Goal: Task Accomplishment & Management: Manage account settings

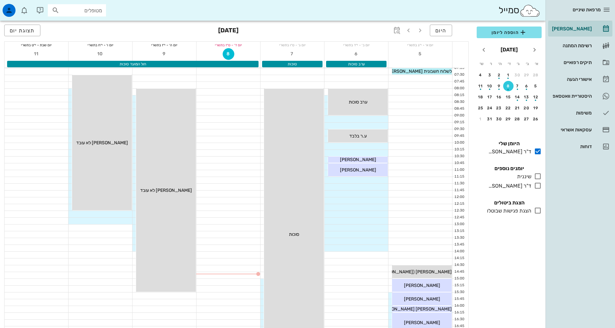
click at [99, 12] on input "מטופלים" at bounding box center [81, 10] width 41 height 8
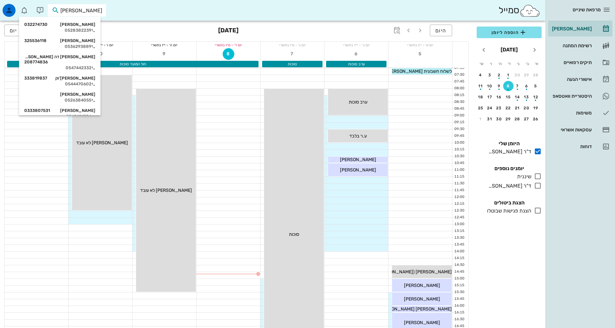
type input "[PERSON_NAME]"
click at [88, 76] on div "[PERSON_NAME]'וק 333819837" at bounding box center [59, 78] width 71 height 5
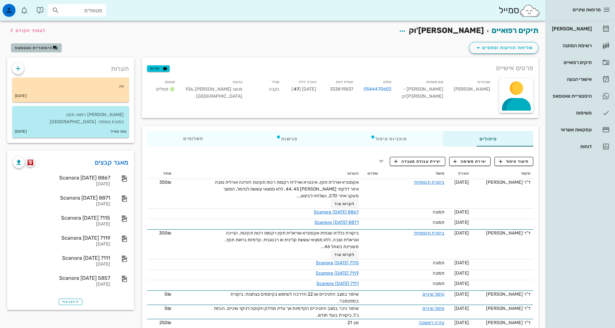
click at [43, 49] on span "היסטוריית וואטסאפ" at bounding box center [34, 48] width 38 height 5
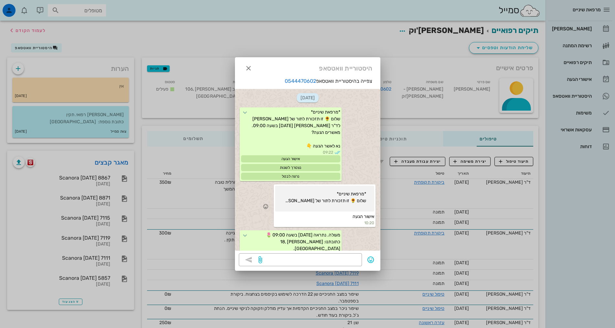
scroll to position [57, 0]
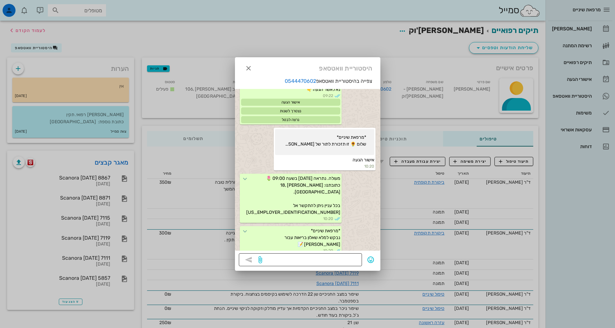
click at [332, 259] on textarea at bounding box center [310, 260] width 95 height 10
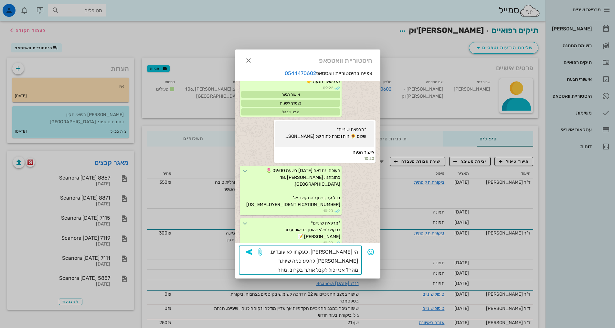
type textarea "הי [PERSON_NAME]. כעקרון לא עובדים, [PERSON_NAME] להגיע כמה שיותר מהר? אני יכול…"
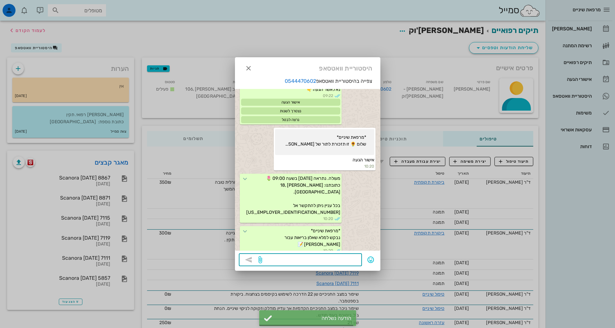
scroll to position [120, 0]
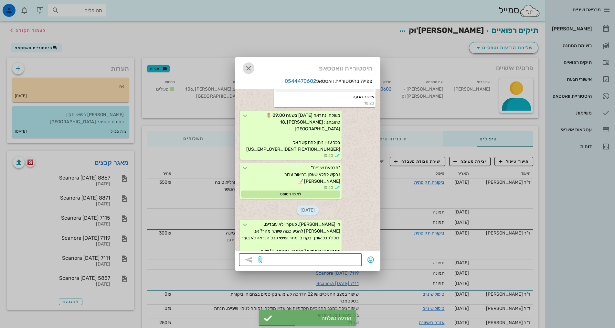
click at [249, 69] on icon "button" at bounding box center [249, 68] width 8 height 8
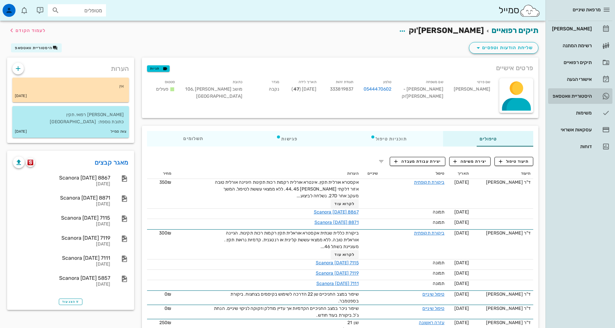
click at [569, 97] on div "היסטוריית וואטסאפ" at bounding box center [571, 95] width 41 height 5
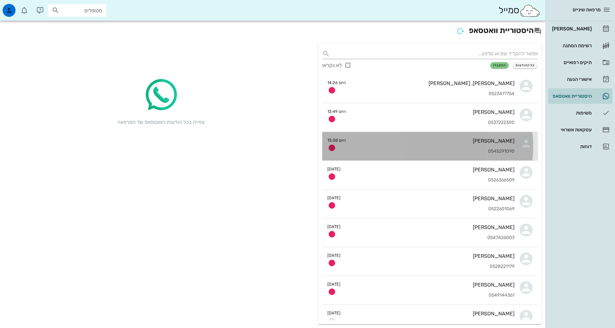
click at [481, 150] on div "0545291090" at bounding box center [433, 151] width 164 height 5
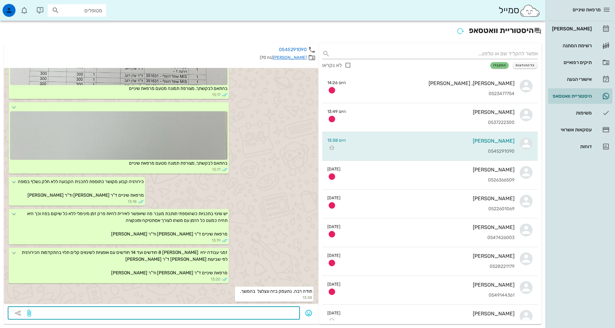
click at [289, 310] on textarea at bounding box center [164, 313] width 264 height 10
type textarea "בשמחה"
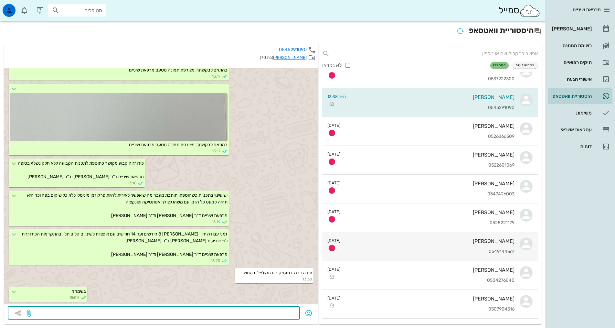
scroll to position [32, 0]
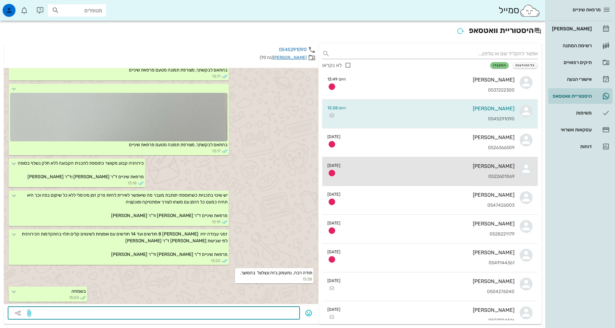
click at [395, 171] on div "[PERSON_NAME] 0522601069" at bounding box center [430, 171] width 169 height 28
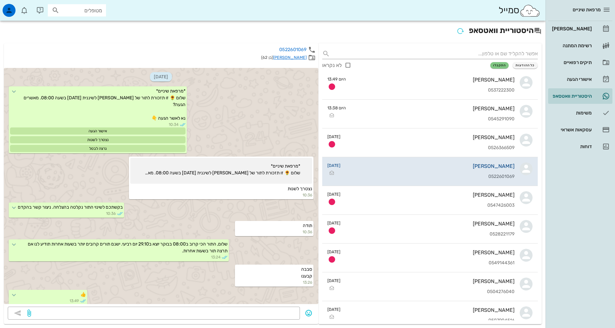
scroll to position [319, 0]
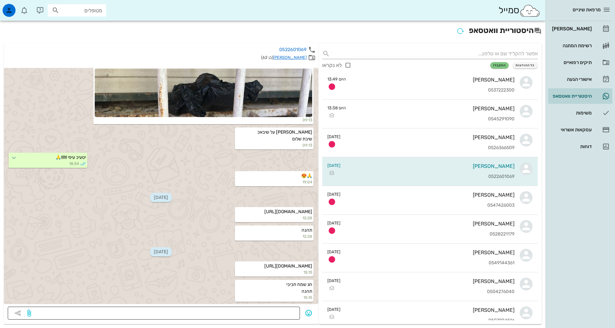
click at [288, 311] on textarea at bounding box center [164, 313] width 264 height 10
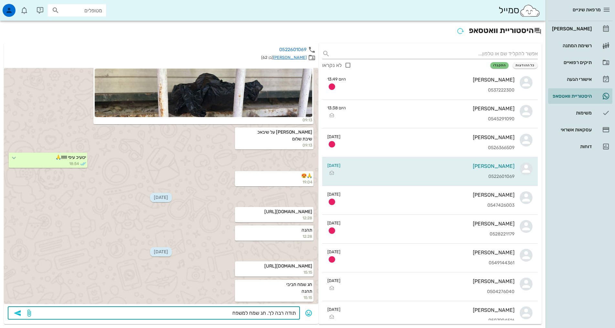
type textarea "תודה רבה לך. חג שמח למשפחה"
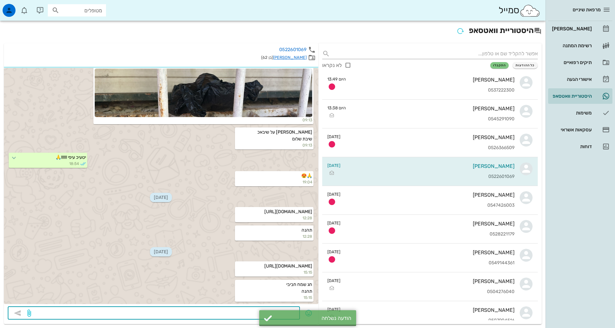
scroll to position [369, 0]
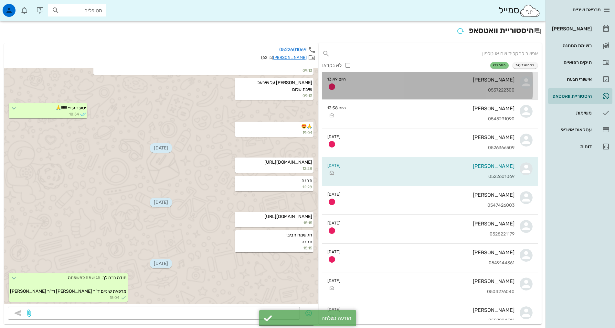
click at [434, 86] on div "[PERSON_NAME] 0537222300" at bounding box center [433, 85] width 164 height 28
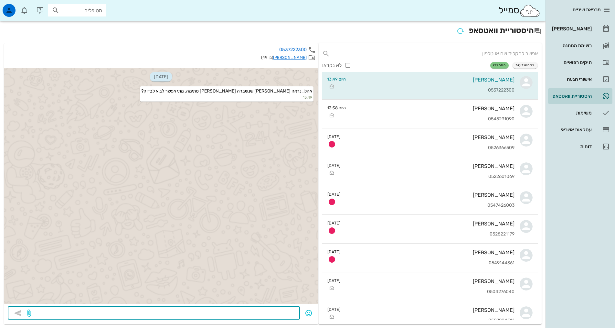
click at [279, 311] on textarea at bounding box center [164, 313] width 264 height 10
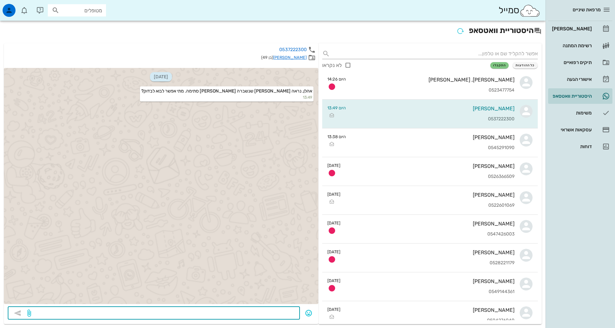
scroll to position [61, 0]
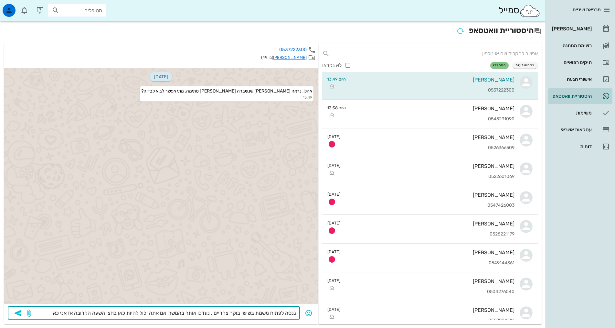
type textarea "ננסה לפתוח משמת בשישי בוקר צהריים . נעדכן אותך בהמשך. אם אתה יכול להיות כאן בחצ…"
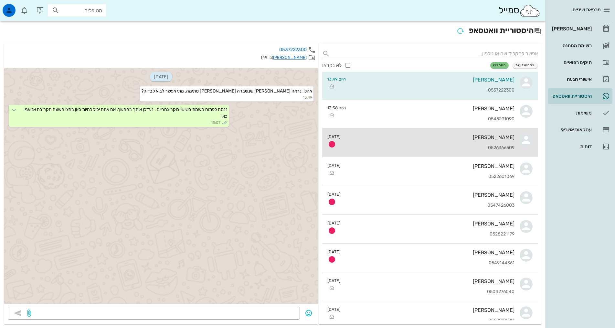
click at [454, 145] on div "[PERSON_NAME] 0526366509" at bounding box center [430, 142] width 169 height 28
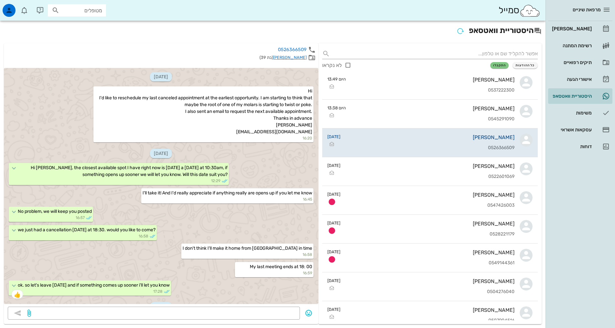
scroll to position [451, 0]
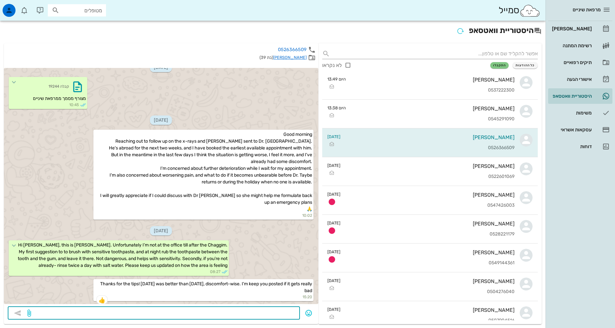
click at [289, 312] on textarea at bounding box center [164, 313] width 264 height 10
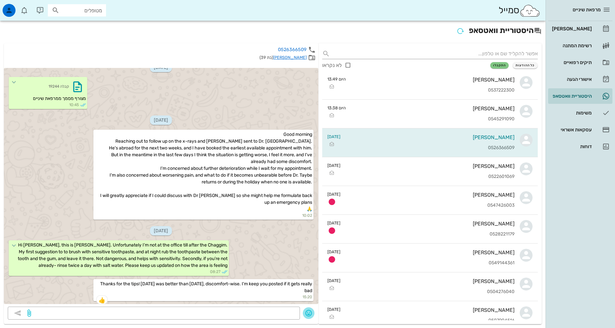
click at [308, 313] on icon "button" at bounding box center [309, 313] width 8 height 8
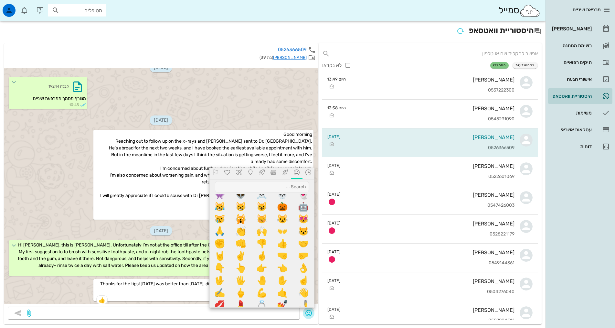
scroll to position [226, 0]
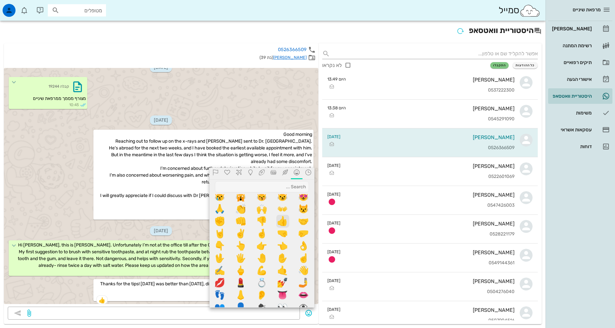
click at [284, 221] on span "👍" at bounding box center [282, 221] width 13 height 13
type textarea "👍"
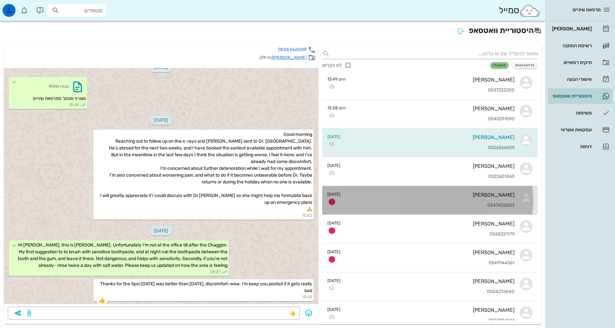
click at [440, 199] on div "[PERSON_NAME] 0547426003" at bounding box center [430, 200] width 169 height 28
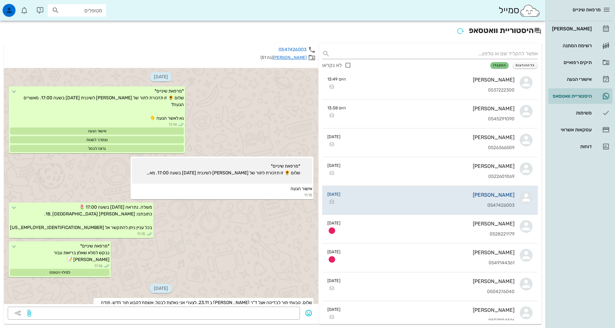
scroll to position [11, 0]
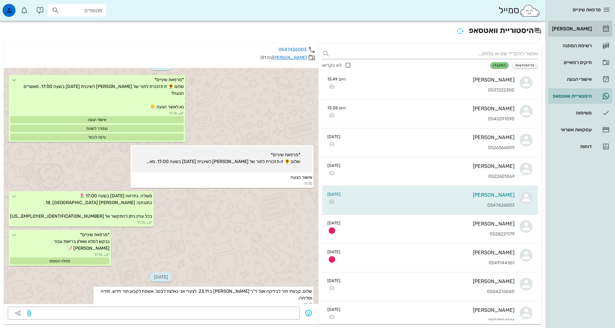
click at [583, 28] on div "[PERSON_NAME]" at bounding box center [571, 28] width 41 height 5
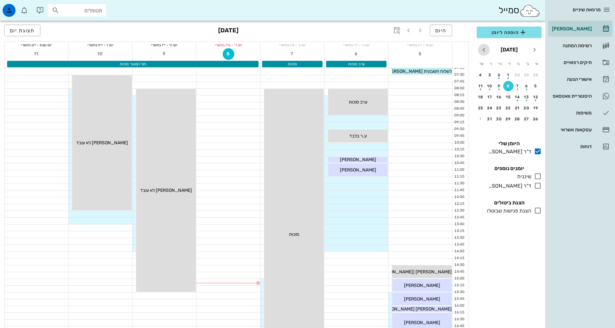
click at [486, 51] on icon "חודש הבא" at bounding box center [484, 50] width 8 height 8
click at [537, 118] on div "23" at bounding box center [536, 119] width 10 height 5
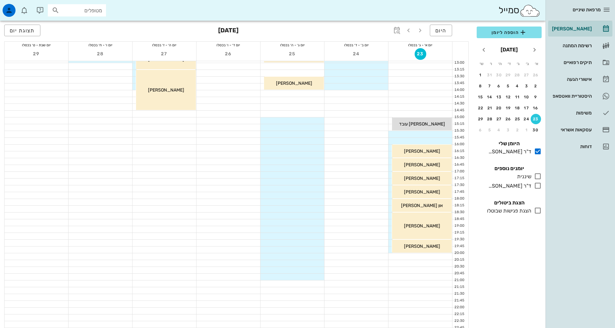
scroll to position [162, 0]
click at [536, 131] on div "30" at bounding box center [536, 130] width 10 height 5
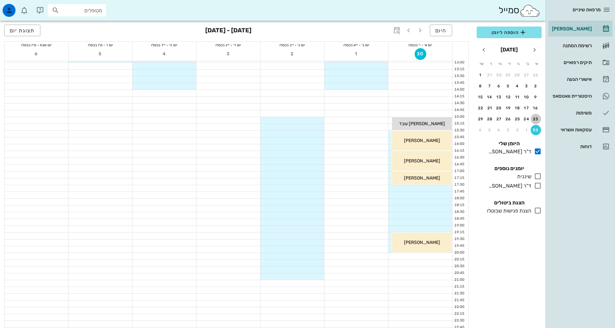
click at [536, 119] on div "23" at bounding box center [536, 119] width 10 height 5
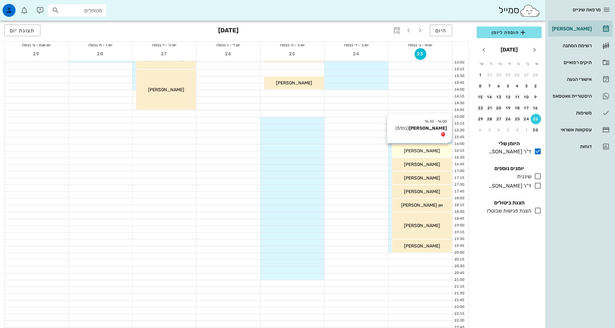
click at [428, 151] on span "[PERSON_NAME]" at bounding box center [422, 150] width 36 height 5
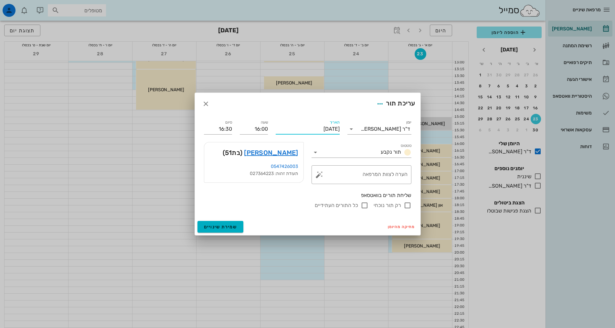
click at [311, 128] on input "[DATE]" at bounding box center [308, 129] width 64 height 10
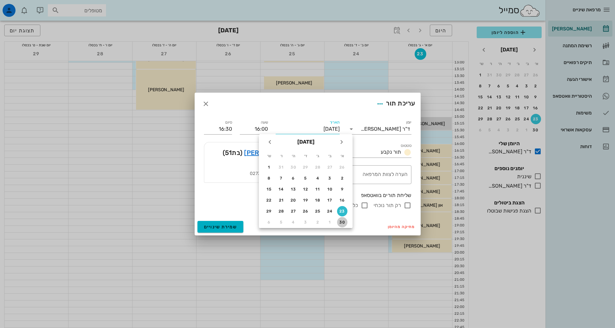
click at [343, 222] on div "30" at bounding box center [342, 222] width 10 height 5
type input "[DATE]"
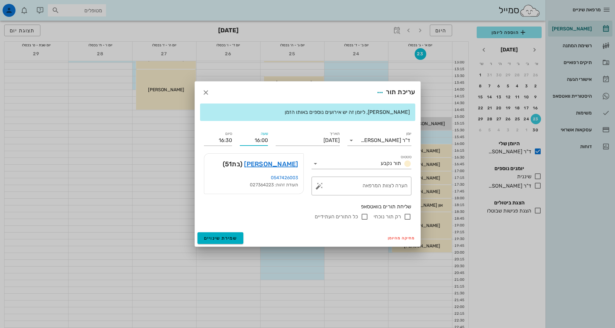
click at [258, 142] on input "16:00" at bounding box center [254, 140] width 28 height 10
click at [261, 179] on div "16:30" at bounding box center [254, 180] width 18 height 5
type input "16:30"
type input "17:00"
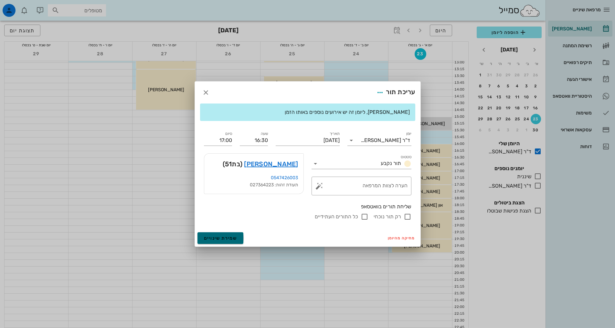
click at [229, 237] on span "שמירת שינויים" at bounding box center [220, 237] width 33 height 5
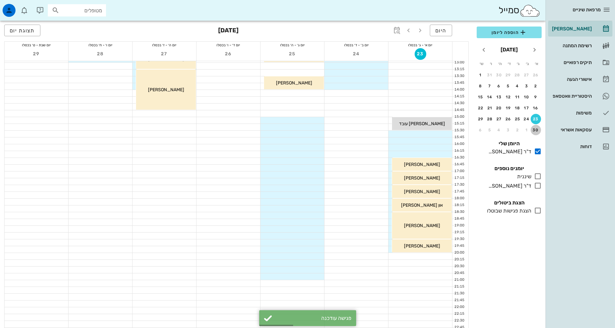
click at [533, 130] on div "30" at bounding box center [536, 130] width 10 height 5
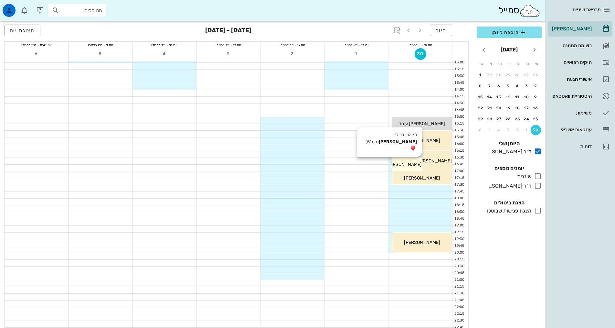
click at [417, 164] on div "[PERSON_NAME]" at bounding box center [407, 164] width 30 height 7
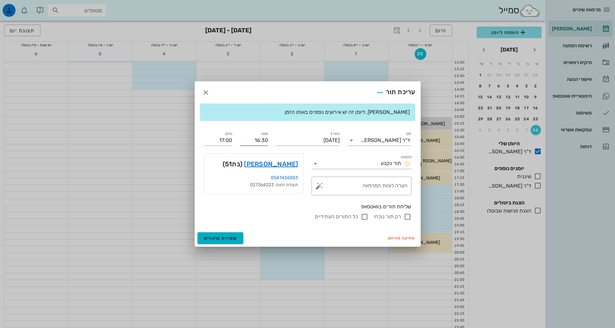
click at [260, 140] on input "16:30" at bounding box center [254, 140] width 28 height 10
click at [260, 199] on div "17:30" at bounding box center [254, 199] width 18 height 5
type input "17:30"
type input "18:00"
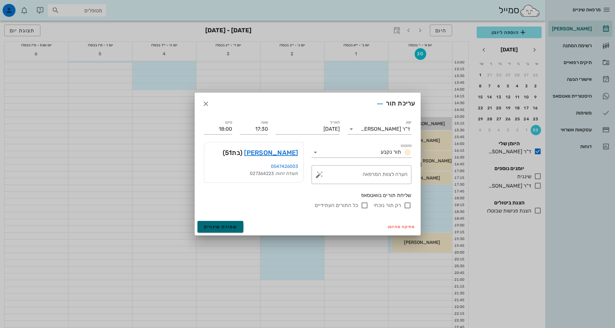
click at [229, 227] on span "שמירת שינויים" at bounding box center [220, 226] width 33 height 5
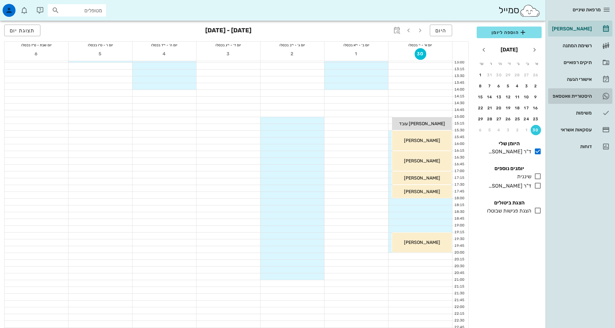
click at [577, 95] on div "היסטוריית וואטסאפ" at bounding box center [571, 95] width 41 height 5
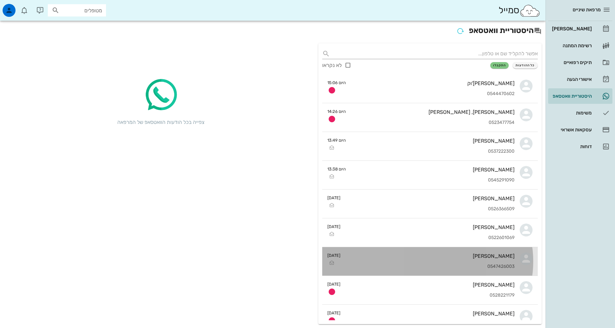
click at [474, 260] on div "[PERSON_NAME] 0547426003" at bounding box center [430, 261] width 169 height 28
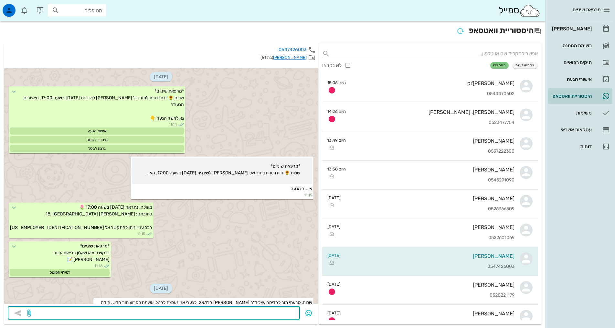
click at [273, 311] on textarea at bounding box center [164, 313] width 264 height 10
type textarea "30.11 יום א 17:30. נא אשרי שקיבלת ואם מתאים. מועדים לשמחה"
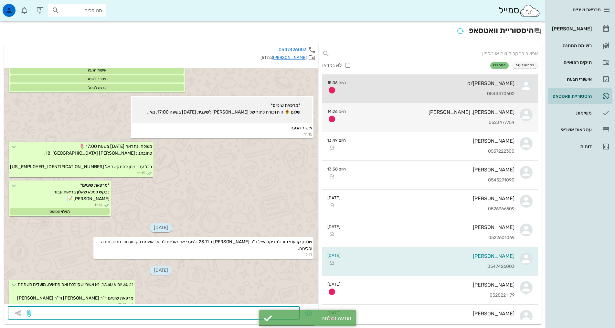
drag, startPoint x: 490, startPoint y: 88, endPoint x: 478, endPoint y: 111, distance: 25.6
click at [490, 88] on div "[PERSON_NAME] - דובינצ'וק 0544470602" at bounding box center [433, 88] width 164 height 28
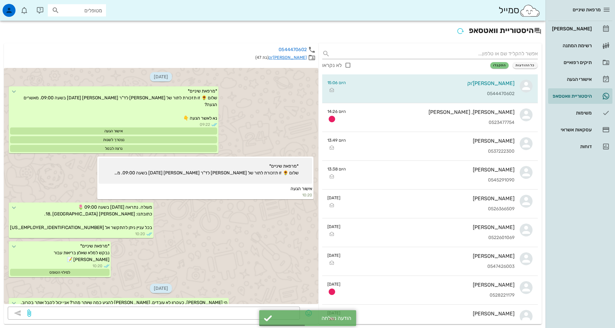
scroll to position [69, 0]
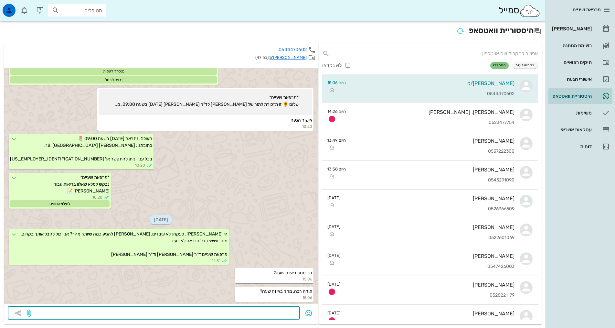
click at [284, 311] on textarea at bounding box center [164, 313] width 264 height 10
type textarea "כפי שכתבתי מחר לא בעיר. אחזור בשישי לקראת 11:00"
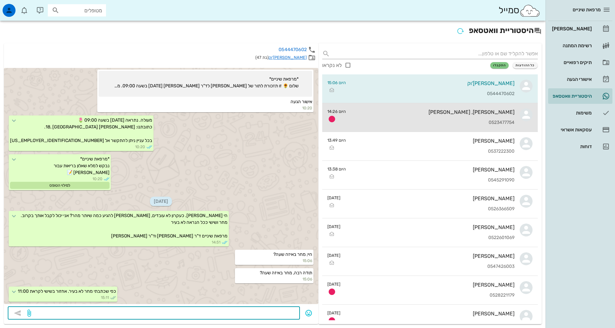
click at [485, 122] on div "0523477754" at bounding box center [433, 122] width 164 height 5
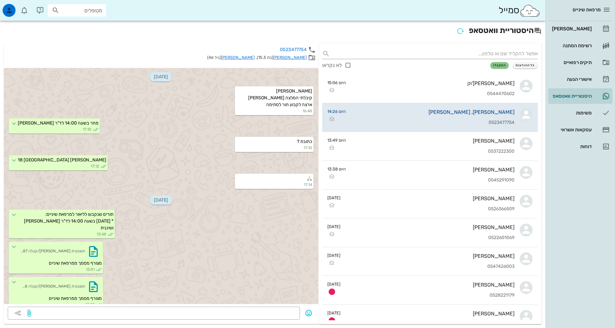
scroll to position [149, 0]
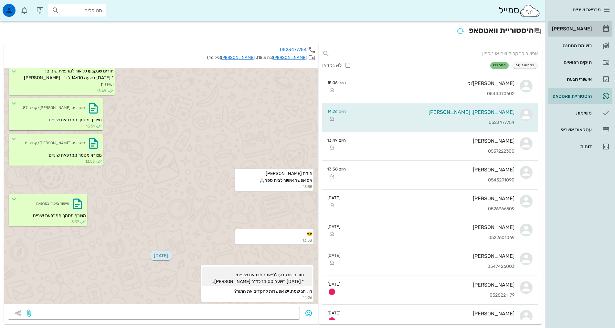
click at [579, 29] on div "[PERSON_NAME]" at bounding box center [571, 28] width 41 height 5
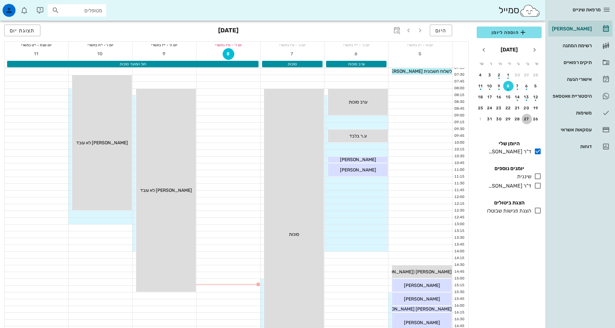
click at [525, 119] on div "27" at bounding box center [527, 119] width 10 height 5
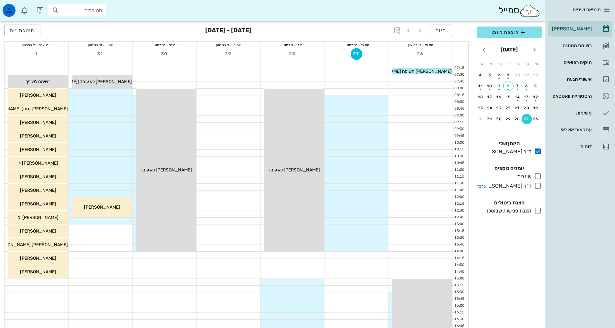
drag, startPoint x: 537, startPoint y: 184, endPoint x: 522, endPoint y: 179, distance: 16.1
click at [537, 184] on icon at bounding box center [538, 186] width 8 height 8
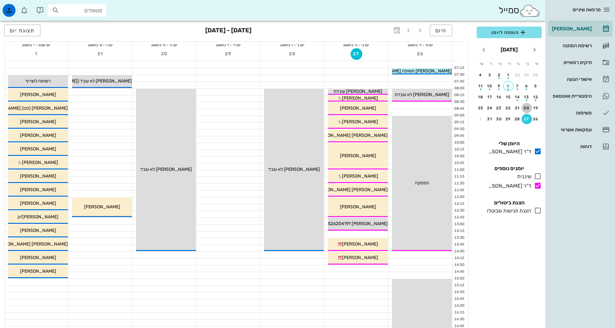
click at [527, 108] on div "20" at bounding box center [527, 108] width 10 height 5
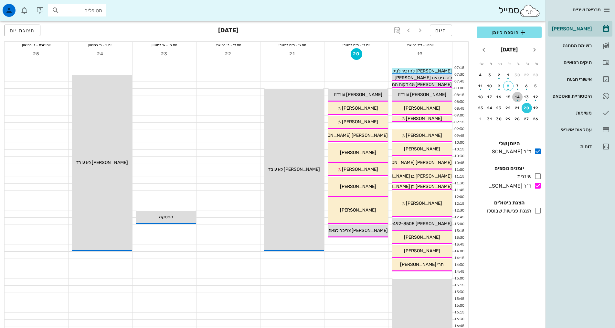
click at [518, 98] on div "button" at bounding box center [517, 99] width 10 height 4
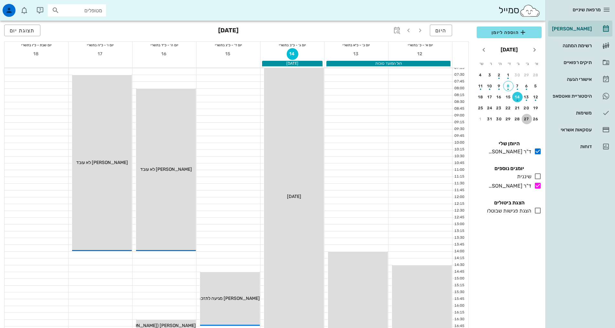
click at [526, 118] on div "27" at bounding box center [527, 119] width 10 height 5
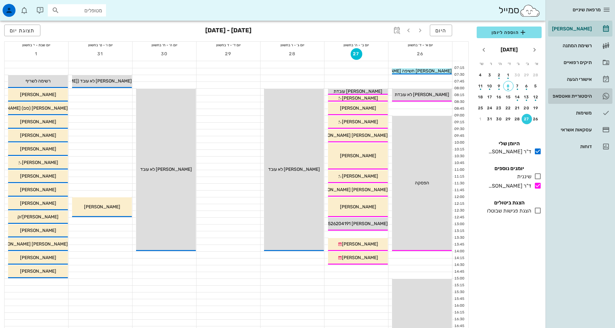
click at [567, 98] on div "היסטוריית וואטסאפ" at bounding box center [571, 95] width 41 height 5
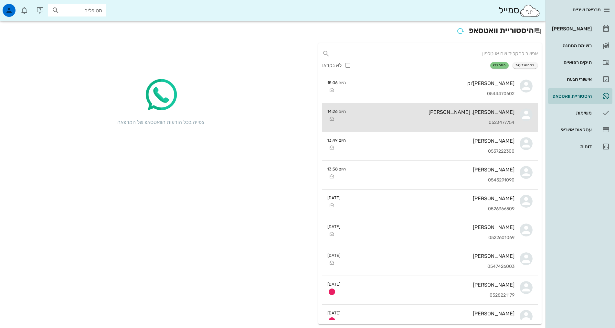
click at [478, 121] on div "0523477754" at bounding box center [433, 122] width 164 height 5
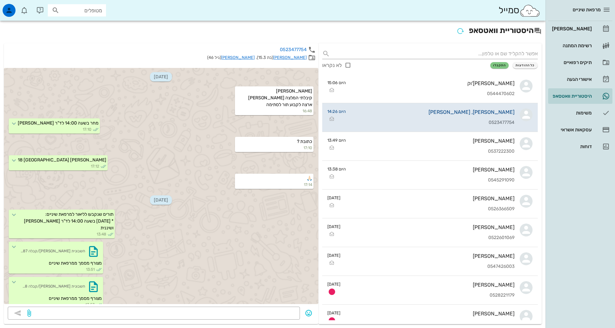
scroll to position [149, 0]
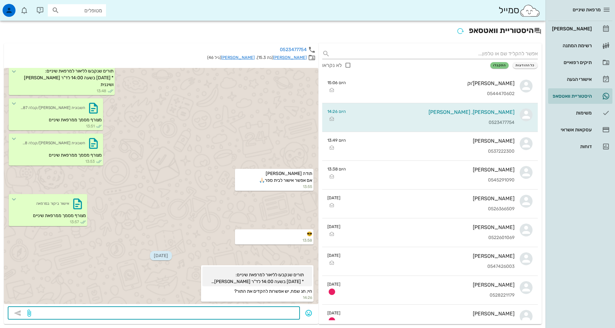
click at [270, 315] on textarea at bounding box center [164, 313] width 264 height 10
type textarea "כרגע הכל מלא, נכניס אותך לממתינים אם יתפנה כמובן. מועדים לשמחה"
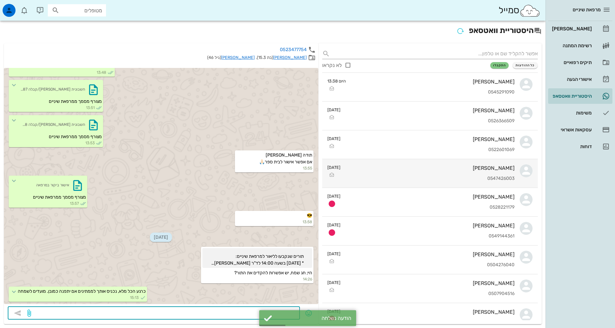
scroll to position [97, 0]
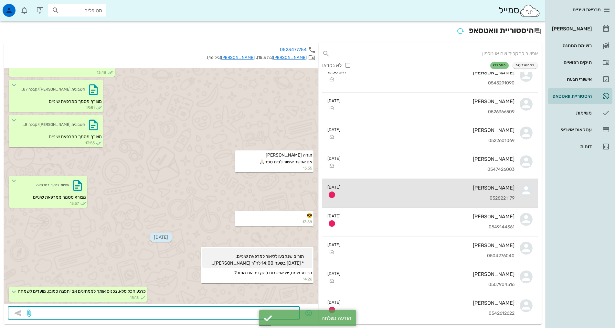
click at [413, 196] on div "0528221179" at bounding box center [430, 198] width 169 height 5
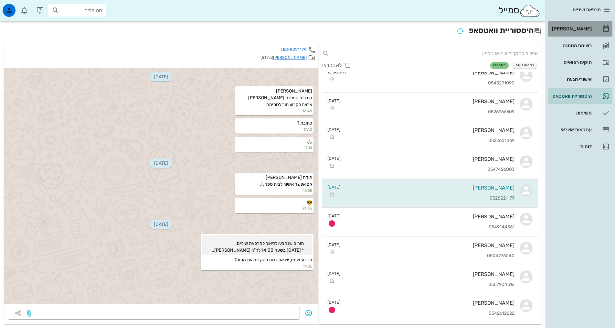
click at [581, 24] on div "[PERSON_NAME]" at bounding box center [571, 29] width 41 height 10
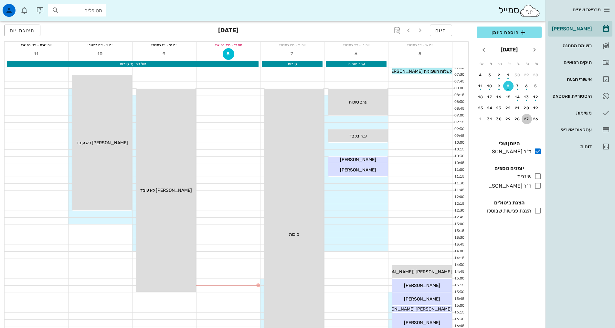
click at [526, 120] on div "27" at bounding box center [527, 119] width 10 height 5
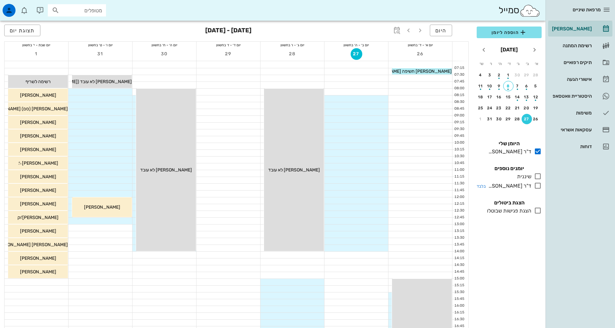
click at [538, 186] on icon at bounding box center [538, 186] width 8 height 8
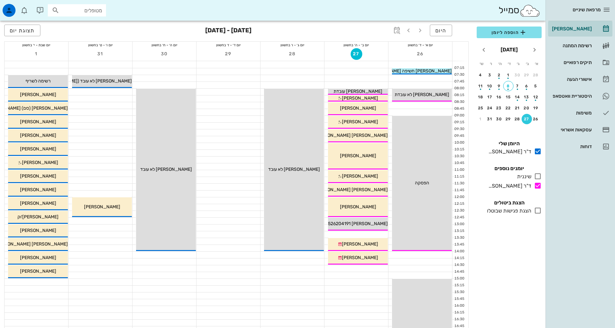
click at [63, 283] on div at bounding box center [37, 282] width 64 height 6
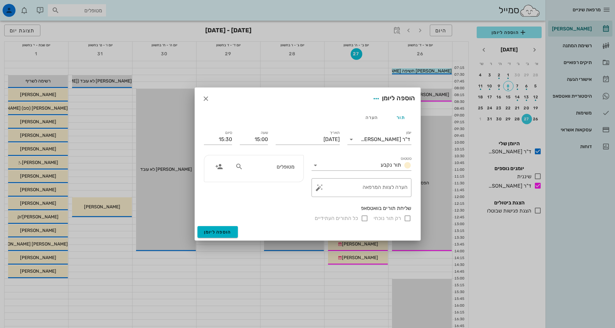
click at [264, 164] on input "מטופלים" at bounding box center [269, 166] width 50 height 8
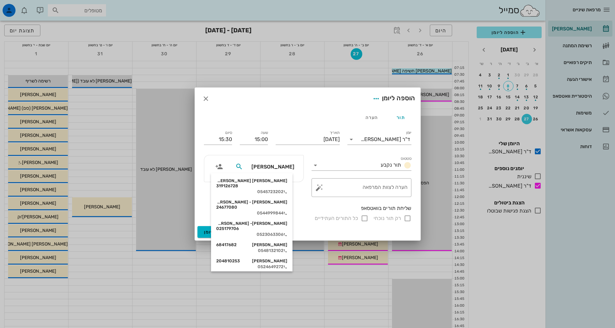
type input "[PERSON_NAME]"
click at [271, 199] on div "[PERSON_NAME] - [PERSON_NAME] 24677080" at bounding box center [251, 204] width 71 height 10
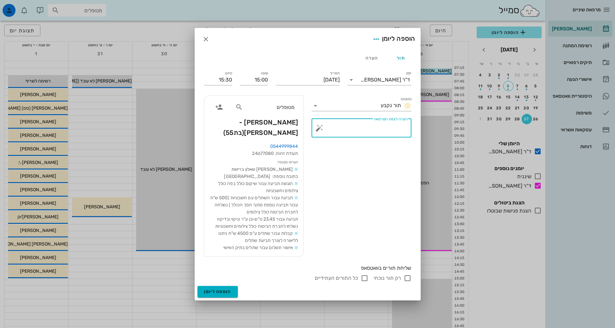
click at [398, 128] on textarea "הערה לצוות המרפאה" at bounding box center [364, 130] width 87 height 16
type textarea "חשיפה"
click at [228, 289] on span "הוספה ליומן" at bounding box center [217, 291] width 27 height 5
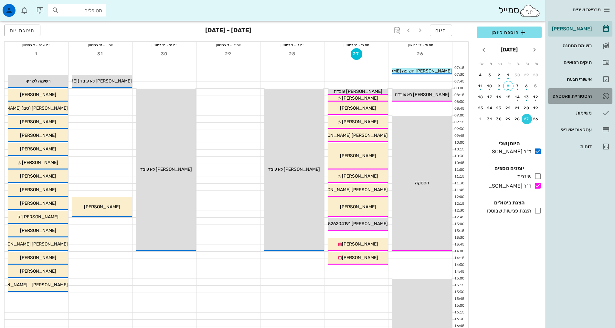
click at [574, 95] on div "היסטוריית וואטסאפ" at bounding box center [571, 95] width 41 height 5
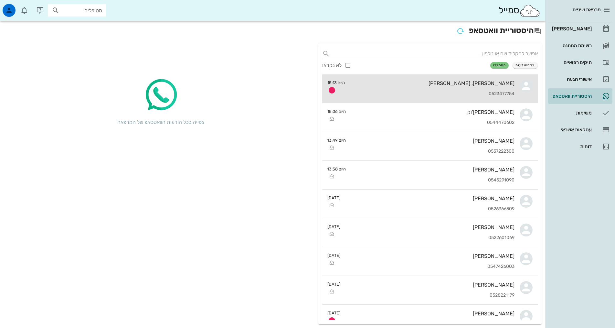
click at [440, 91] on div "0523477754" at bounding box center [432, 93] width 165 height 5
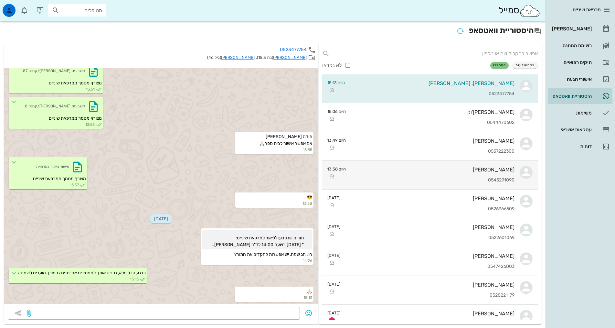
scroll to position [32, 0]
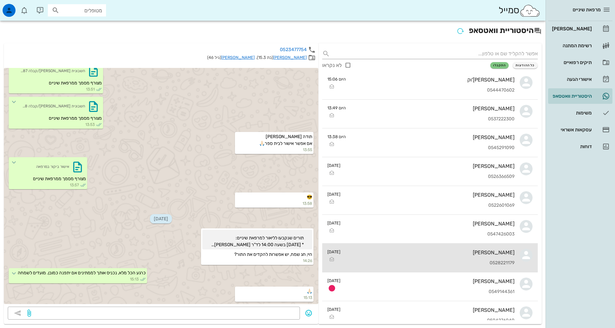
click at [415, 263] on div "0528221179" at bounding box center [430, 262] width 169 height 5
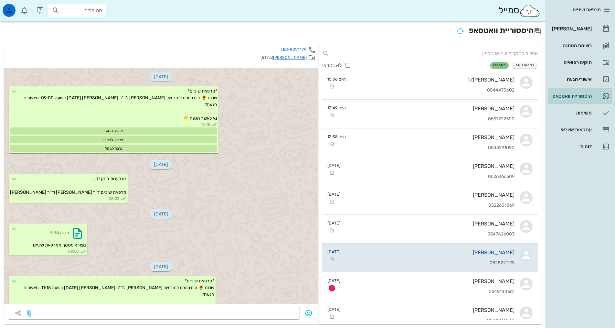
scroll to position [298, 0]
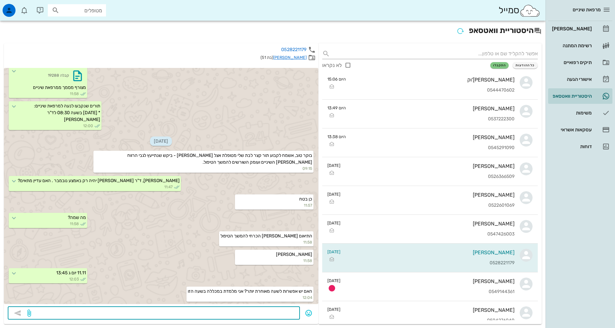
click at [256, 312] on textarea at bounding box center [164, 313] width 264 height 10
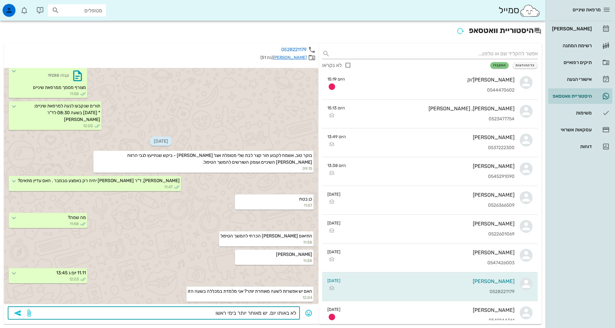
type textarea "לא באותו יום. יש מאוחר יותר בימי ראשון"
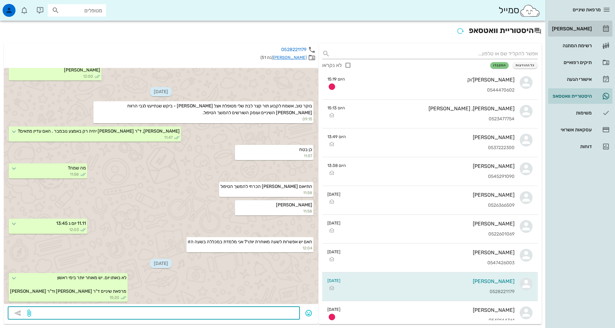
click at [579, 28] on div "[PERSON_NAME]" at bounding box center [571, 28] width 41 height 5
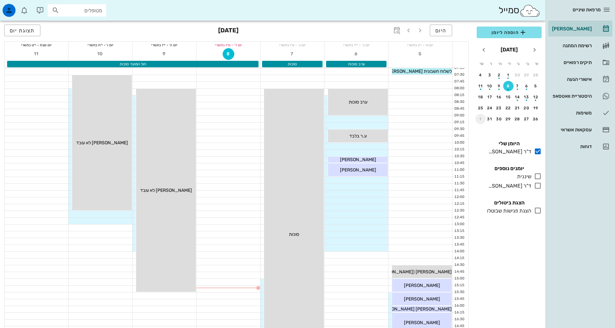
click at [480, 119] on div "1" at bounding box center [481, 119] width 10 height 5
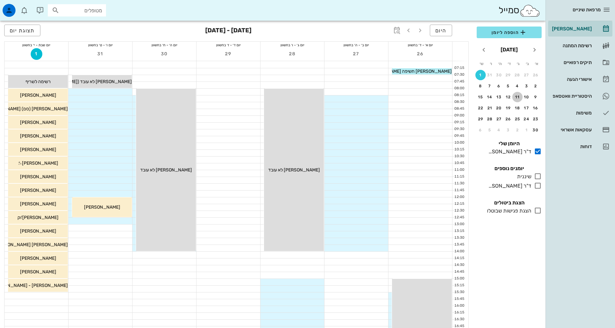
click at [517, 97] on div "11" at bounding box center [517, 97] width 10 height 5
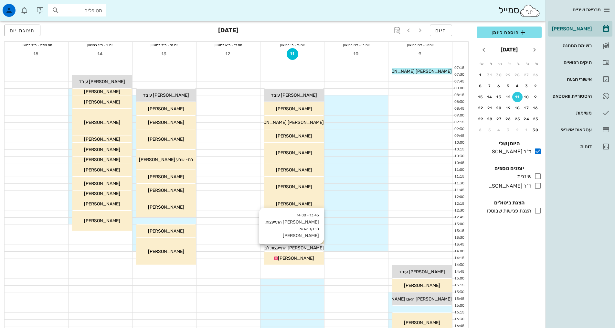
click at [315, 247] on span "[PERSON_NAME] התייעצות לבקר אמא [PERSON_NAME]" at bounding box center [268, 247] width 111 height 5
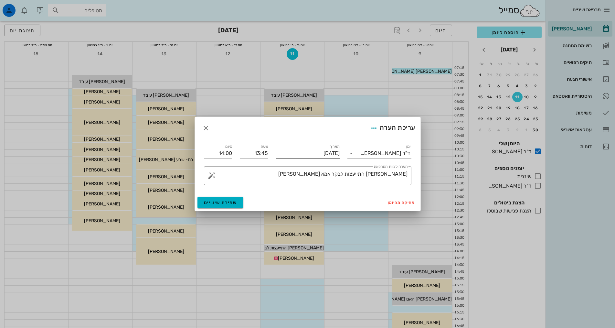
click at [326, 155] on input "[DATE]" at bounding box center [308, 153] width 64 height 10
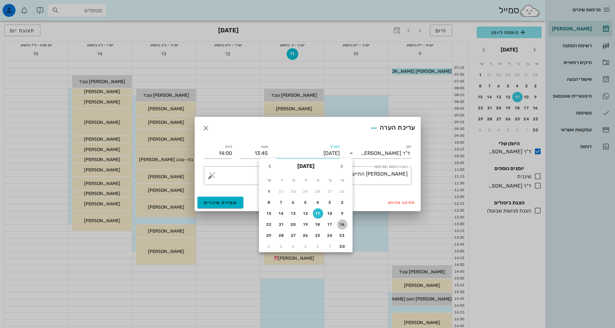
click at [342, 223] on div "16" at bounding box center [342, 224] width 10 height 5
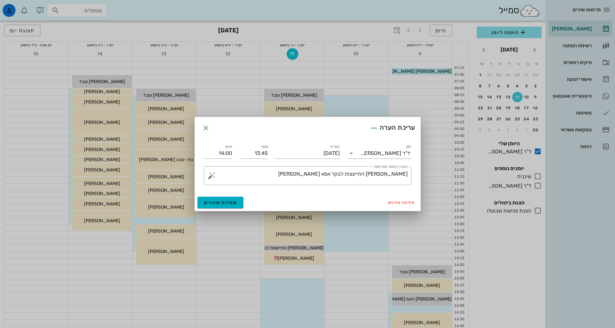
type input "[DATE]"
click at [261, 152] on input "13:45" at bounding box center [254, 153] width 28 height 10
click at [261, 211] on div "14:45" at bounding box center [254, 211] width 18 height 5
type input "14:45"
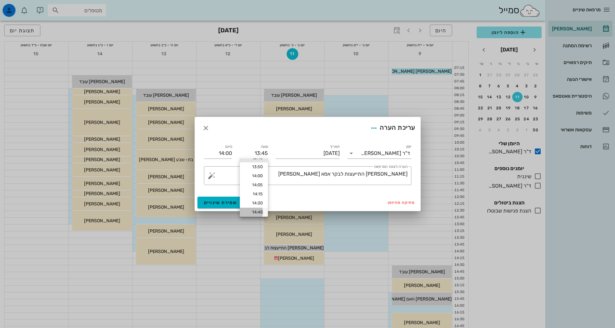
type input "15:00"
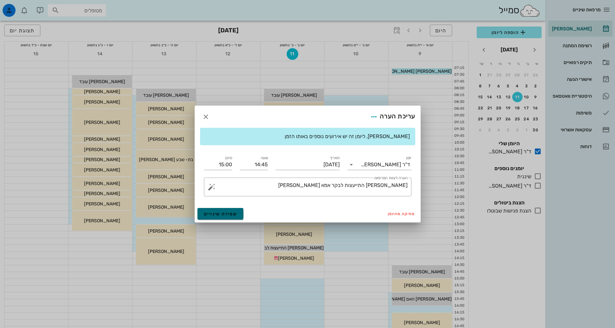
click at [221, 215] on span "שמירת שינויים" at bounding box center [220, 213] width 33 height 5
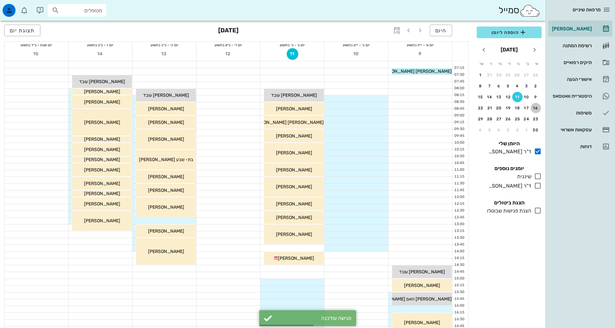
click at [536, 107] on div "16" at bounding box center [536, 108] width 10 height 5
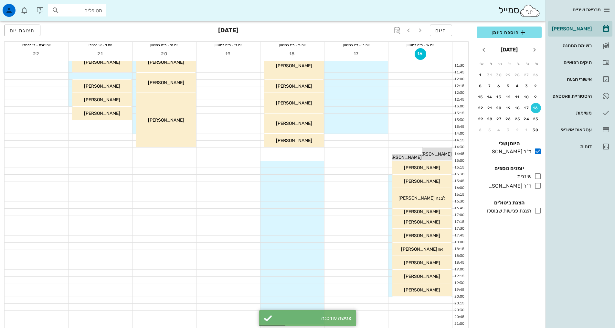
scroll to position [129, 0]
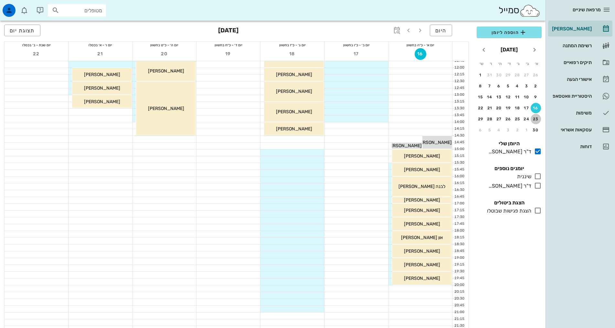
click at [534, 120] on div "23" at bounding box center [536, 119] width 10 height 5
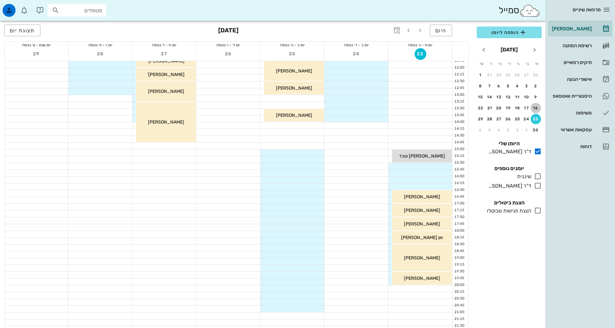
click at [535, 109] on div "16" at bounding box center [536, 108] width 10 height 5
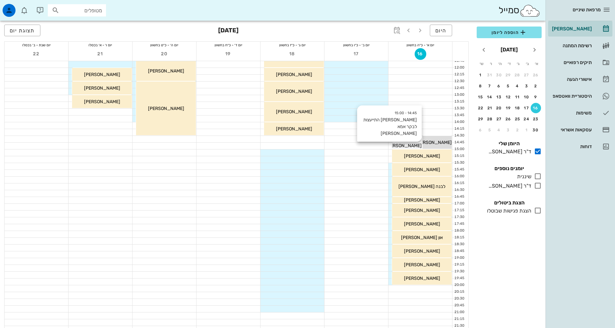
click at [406, 147] on span "[PERSON_NAME] התייעצות לבקר אמא [PERSON_NAME]" at bounding box center [366, 145] width 111 height 5
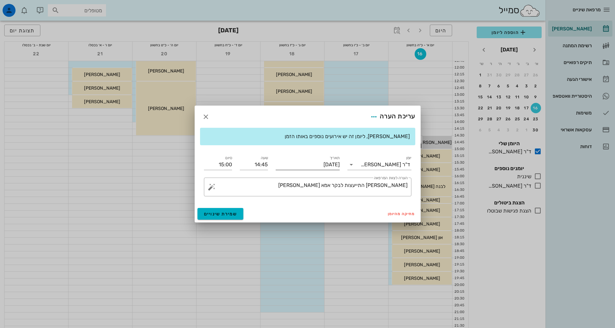
click at [316, 166] on input "[DATE]" at bounding box center [308, 164] width 64 height 10
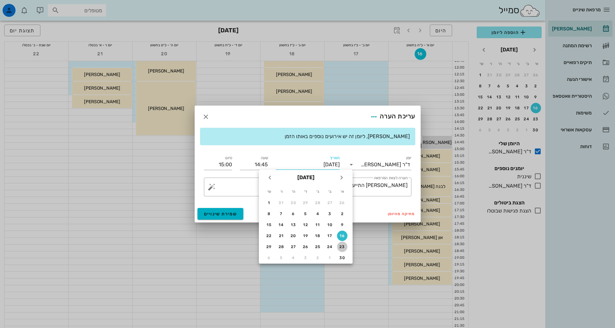
click at [343, 246] on div "23" at bounding box center [342, 246] width 10 height 5
type input "[DATE]"
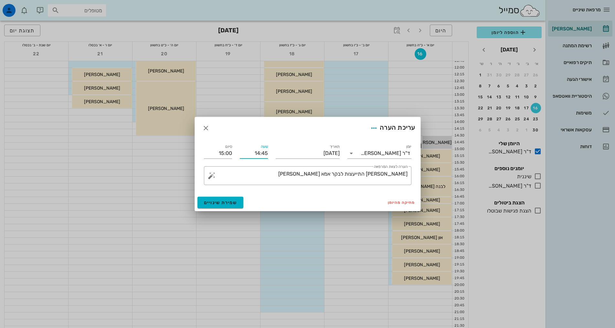
click at [262, 155] on input "14:45" at bounding box center [254, 153] width 28 height 10
click at [256, 211] on div "15:45" at bounding box center [254, 211] width 18 height 5
type input "15:45"
type input "16:00"
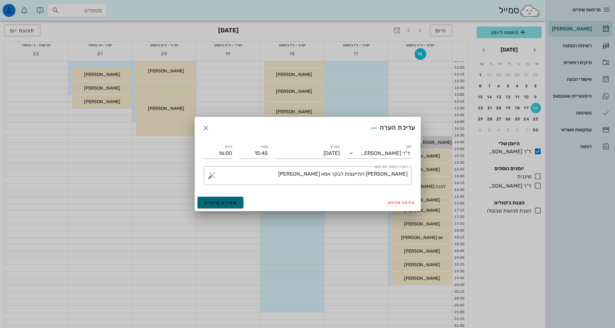
drag, startPoint x: 230, startPoint y: 203, endPoint x: 237, endPoint y: 202, distance: 6.8
click at [231, 203] on span "שמירת שינויים" at bounding box center [220, 202] width 33 height 5
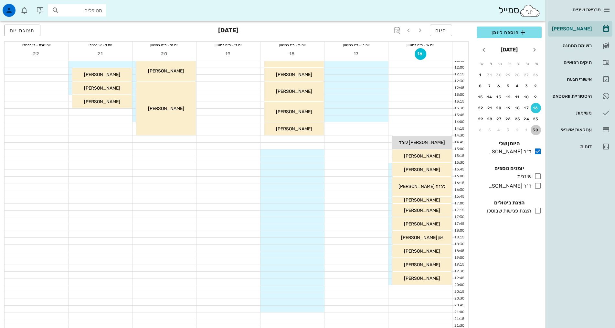
click at [535, 129] on div "30" at bounding box center [536, 130] width 10 height 5
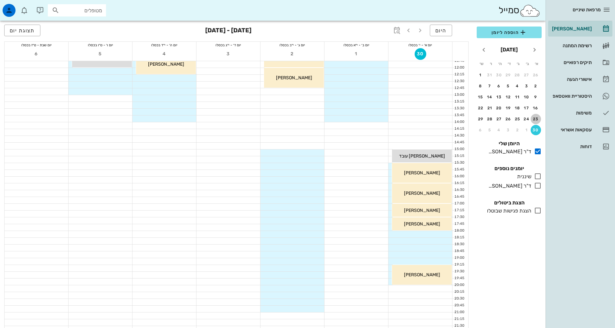
click at [536, 120] on div "23" at bounding box center [536, 119] width 10 height 5
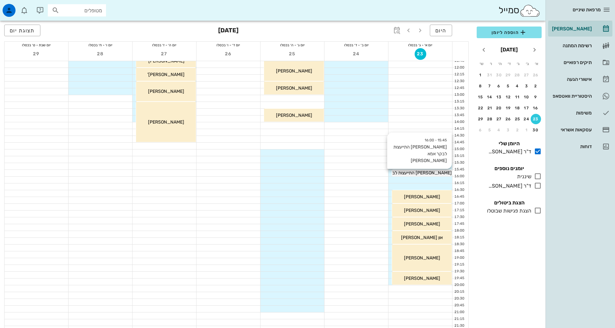
click at [444, 174] on span "[PERSON_NAME] התייעצות לבקר אמא [PERSON_NAME]" at bounding box center [396, 172] width 111 height 5
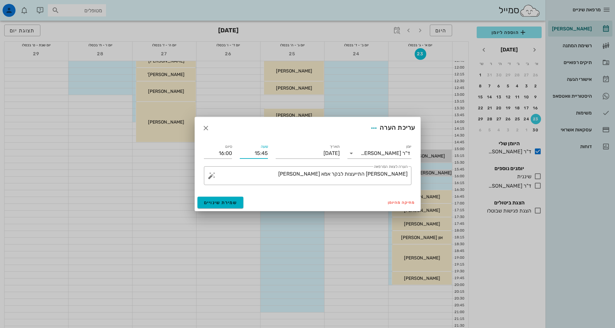
click at [262, 154] on input "15:45" at bounding box center [254, 153] width 28 height 10
click at [256, 199] on div "16:15" at bounding box center [254, 199] width 18 height 5
type input "16:15"
type input "16:30"
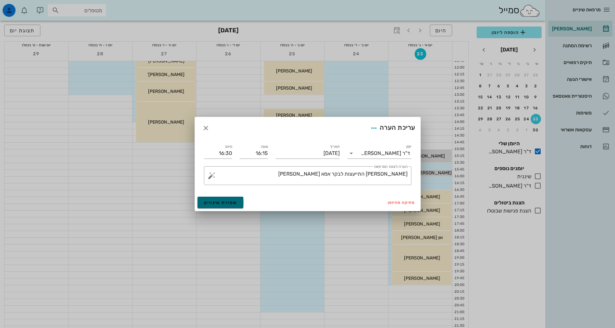
click at [236, 203] on button "שמירת שינויים" at bounding box center [221, 203] width 46 height 12
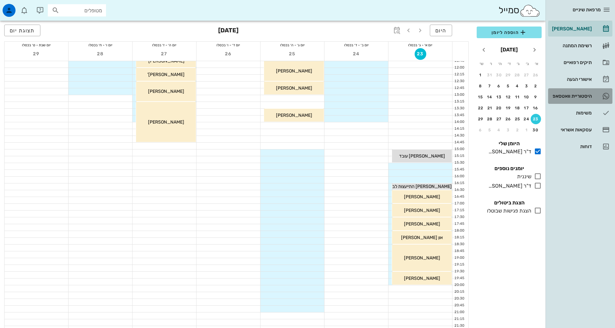
click at [582, 94] on div "היסטוריית וואטסאפ" at bounding box center [571, 95] width 41 height 5
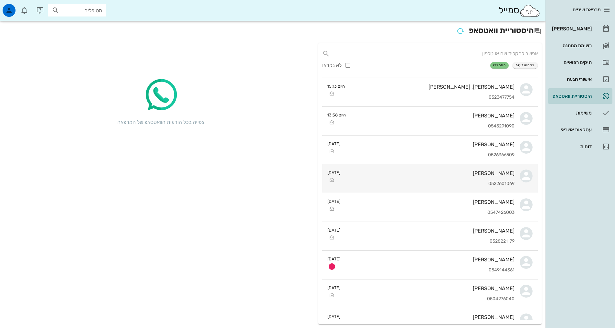
scroll to position [65, 0]
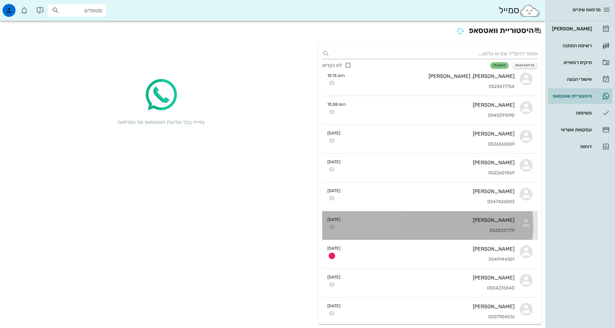
click at [475, 223] on div "[PERSON_NAME] 0528221179" at bounding box center [430, 225] width 169 height 28
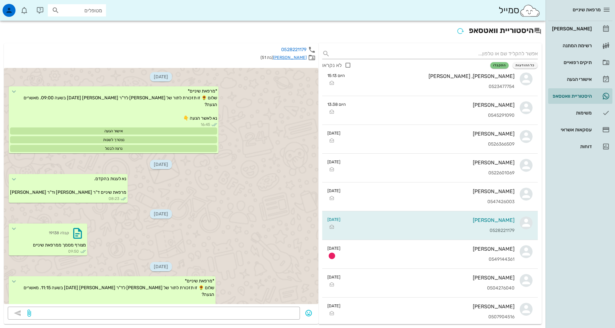
scroll to position [347, 0]
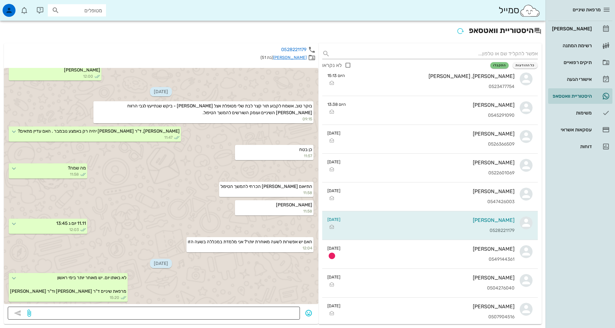
click at [271, 314] on textarea at bounding box center [164, 313] width 264 height 10
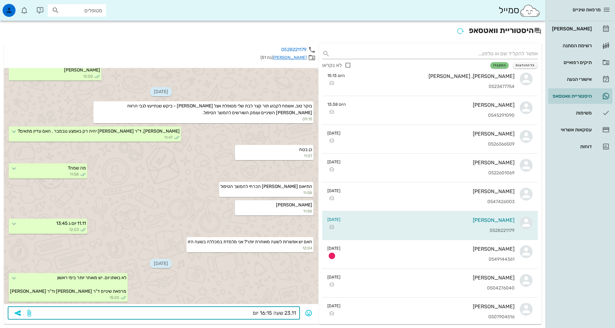
type textarea "23.11 שעה 16:15 יום א"
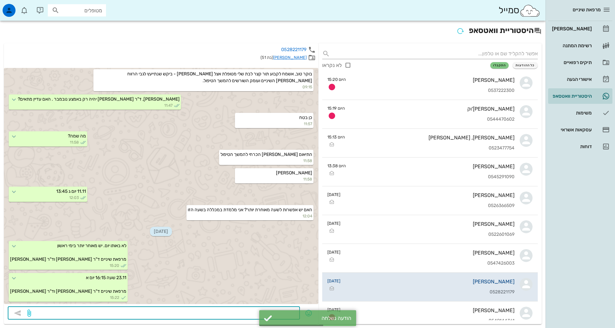
scroll to position [0, 0]
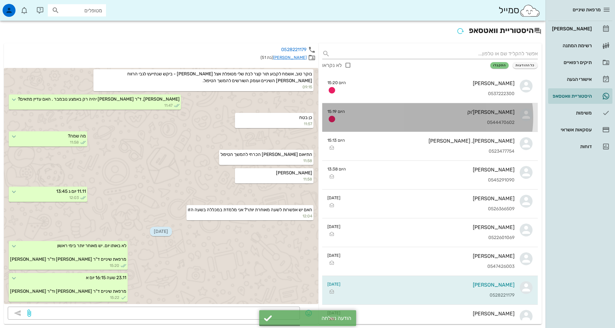
click at [457, 115] on div "[PERSON_NAME] - דובינצ'וק 0544470602" at bounding box center [432, 117] width 165 height 28
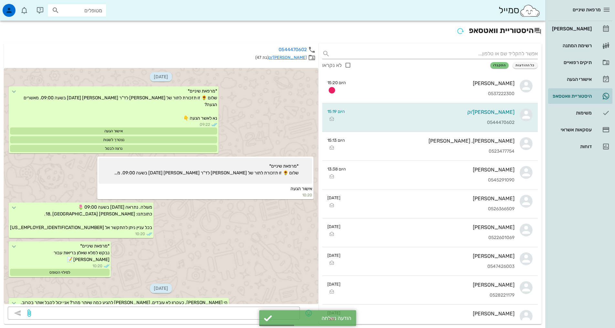
scroll to position [105, 0]
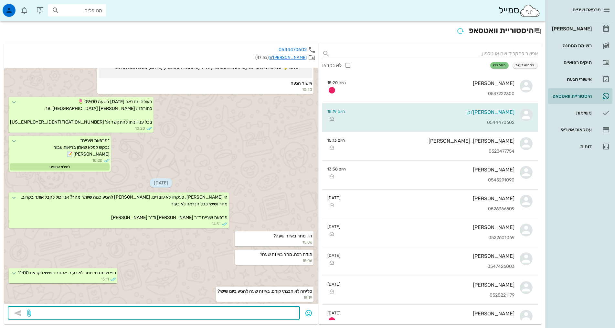
click at [285, 312] on textarea at bounding box center [164, 313] width 264 height 10
type textarea "בודק ומעדכן"
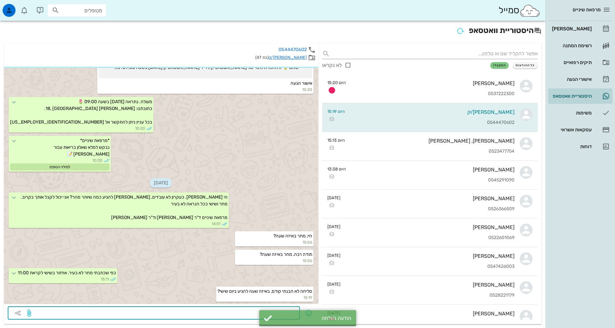
scroll to position [124, 0]
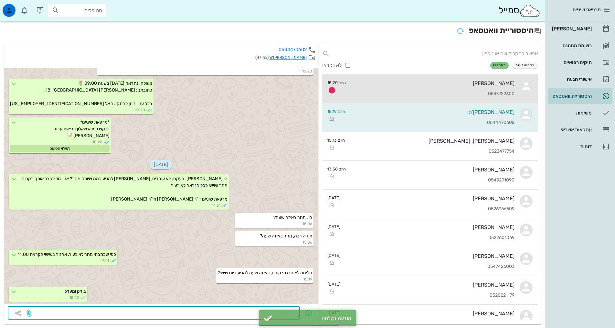
click at [446, 88] on div "[PERSON_NAME] 0537222300" at bounding box center [433, 88] width 164 height 28
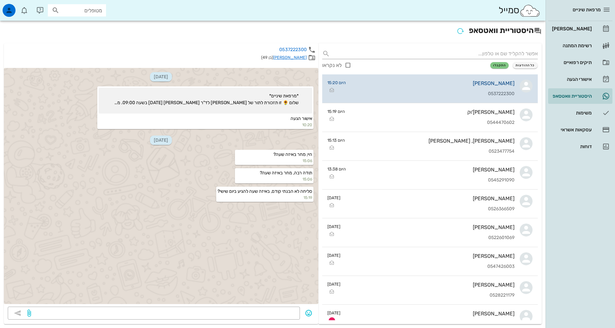
click at [432, 90] on div "[PERSON_NAME] 0537222300" at bounding box center [433, 88] width 164 height 28
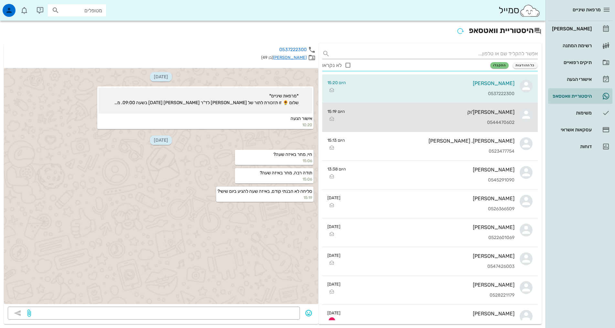
click at [431, 121] on div "0544470602" at bounding box center [432, 122] width 165 height 5
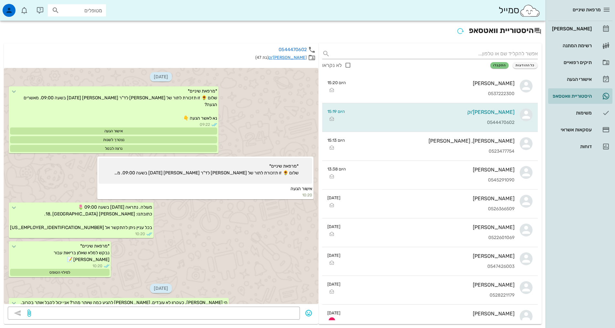
scroll to position [124, 0]
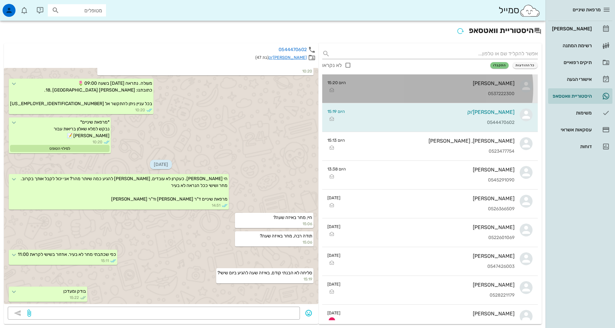
click at [445, 90] on div "[PERSON_NAME] 0537222300" at bounding box center [433, 88] width 164 height 28
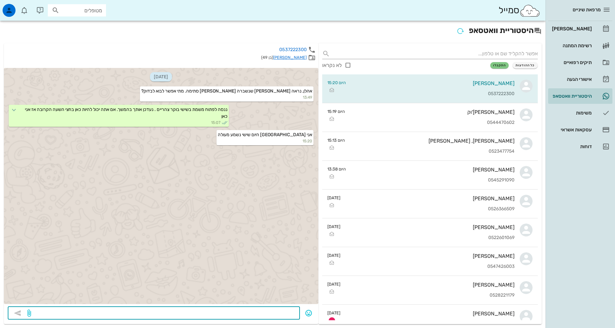
click at [281, 308] on textarea at bounding box center [164, 313] width 264 height 10
type textarea "נעדכן לגבי שעה ביום שישי ונעדכן"
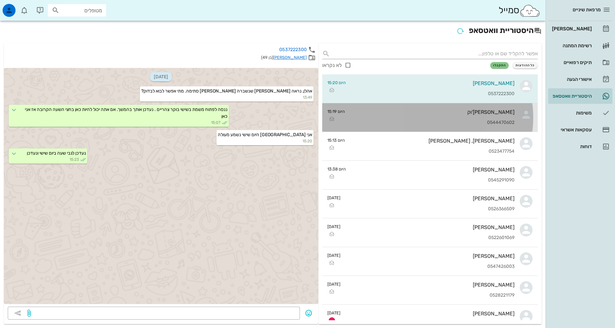
click at [459, 123] on div "0544470602" at bounding box center [432, 122] width 165 height 5
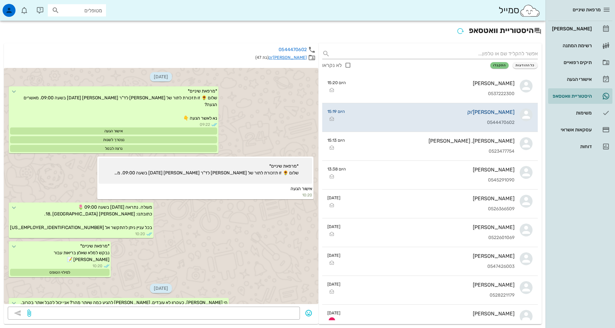
scroll to position [124, 0]
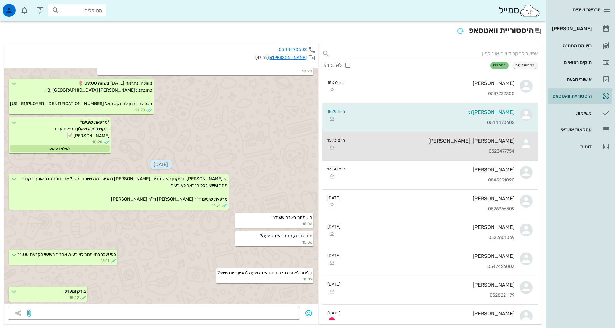
click at [463, 142] on div "[PERSON_NAME], [PERSON_NAME]" at bounding box center [432, 141] width 165 height 6
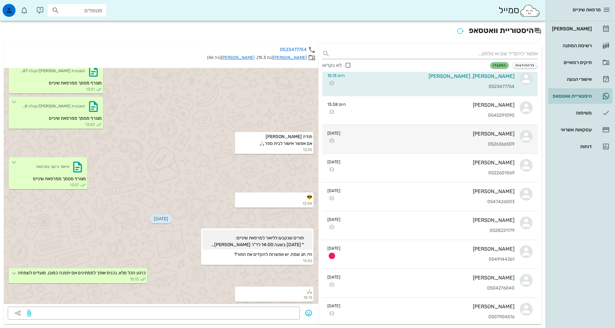
scroll to position [97, 0]
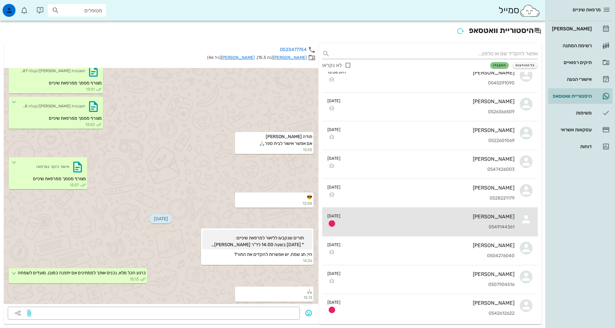
click at [461, 219] on div "[PERSON_NAME]" at bounding box center [430, 216] width 169 height 6
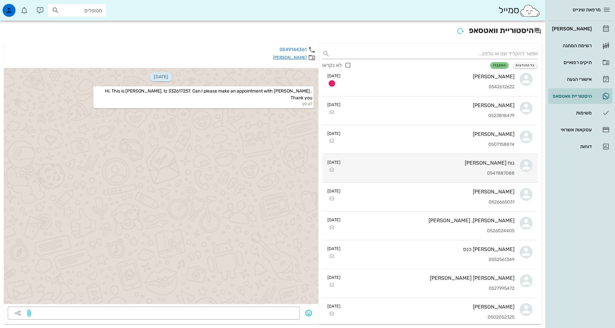
scroll to position [226, 0]
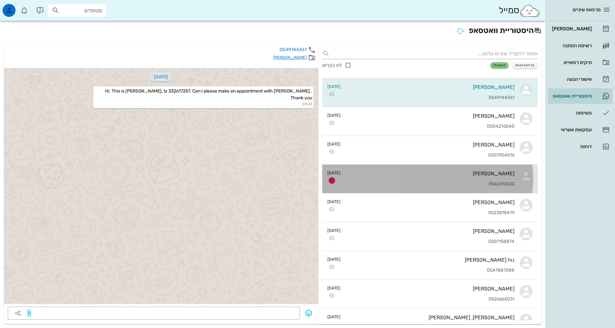
click at [446, 178] on div "[PERSON_NAME] 0542612622" at bounding box center [430, 179] width 169 height 28
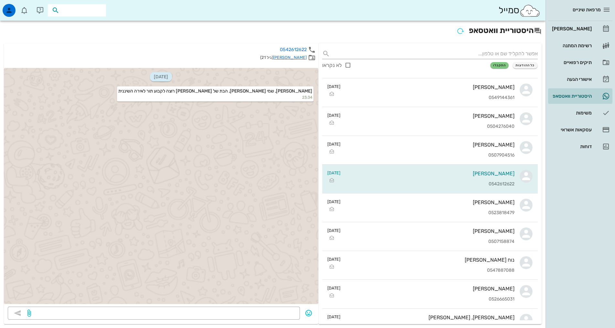
click at [94, 9] on input "text" at bounding box center [81, 10] width 41 height 8
type input "0547886784"
click at [96, 24] on div "[PERSON_NAME] 037610136" at bounding box center [65, 24] width 71 height 5
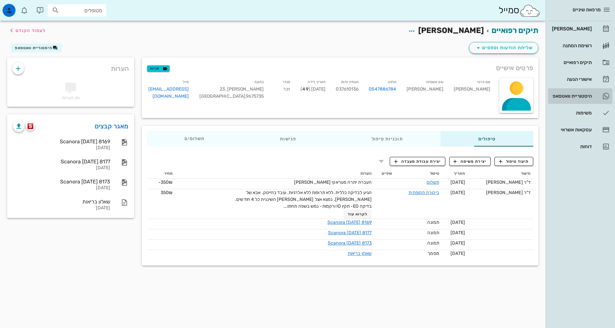
click at [584, 95] on div "היסטוריית וואטסאפ" at bounding box center [571, 95] width 41 height 5
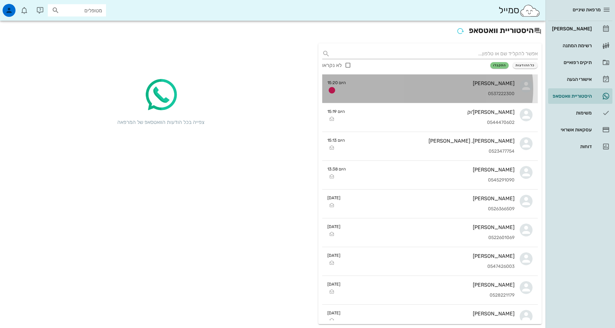
click at [462, 92] on div "0537222300" at bounding box center [433, 93] width 164 height 5
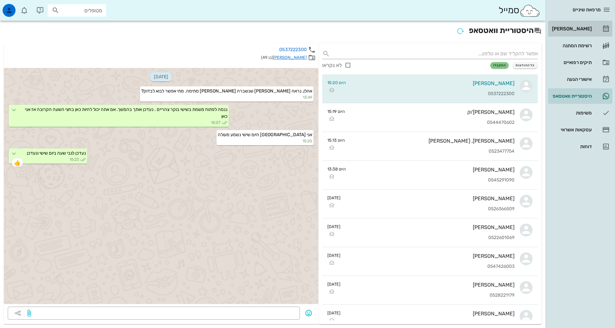
click at [576, 29] on div "[PERSON_NAME]" at bounding box center [571, 28] width 41 height 5
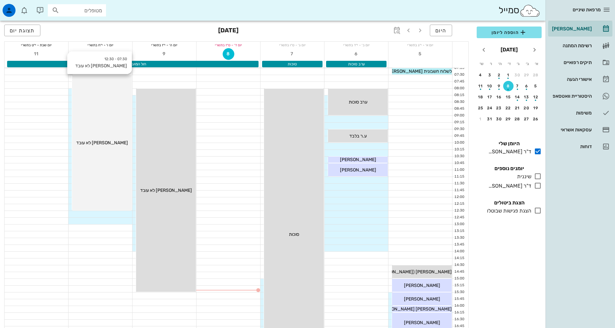
click at [106, 163] on div "07:30 - 12:30 [PERSON_NAME] לא עובד [PERSON_NAME] לא עובד" at bounding box center [102, 142] width 60 height 135
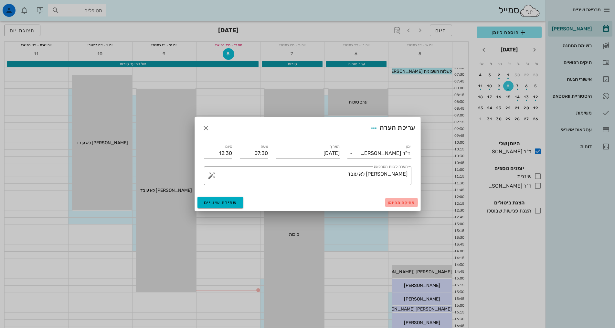
click at [409, 202] on span "מחיקה מהיומן" at bounding box center [401, 202] width 27 height 5
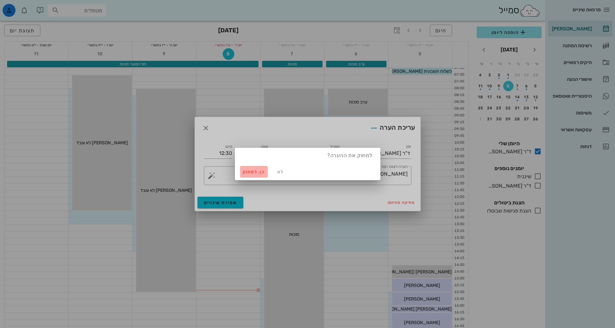
click at [259, 172] on span "כן. למחוק" at bounding box center [254, 171] width 23 height 5
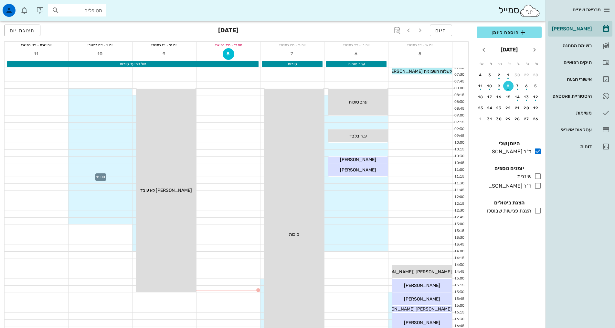
click at [119, 170] on div at bounding box center [101, 173] width 64 height 6
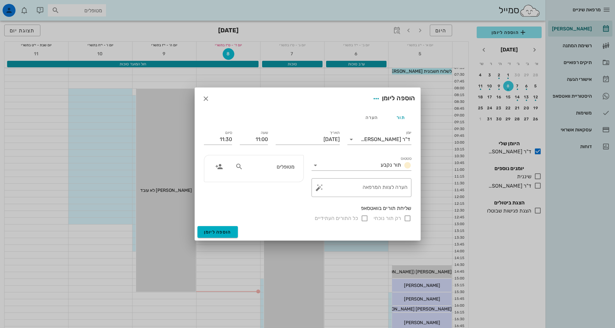
click at [279, 168] on input "מטופלים" at bounding box center [269, 166] width 50 height 8
type input "[PERSON_NAME]"
click at [276, 183] on div "[PERSON_NAME] 038591723" at bounding box center [257, 180] width 71 height 5
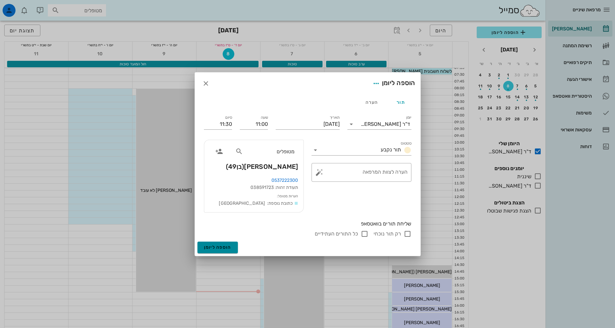
click at [234, 251] on button "הוספה ליומן" at bounding box center [218, 247] width 40 height 12
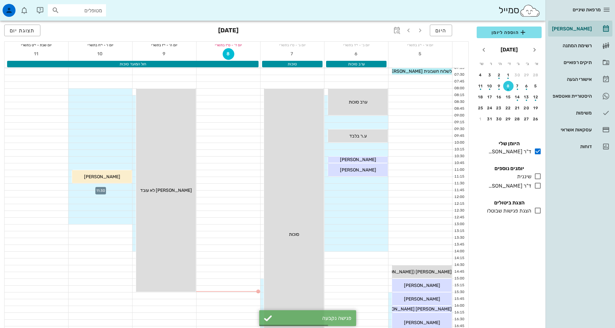
click at [125, 187] on div at bounding box center [101, 187] width 64 height 6
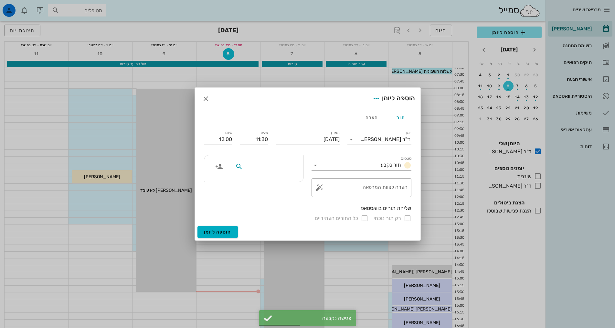
click at [294, 168] on input "text" at bounding box center [269, 166] width 50 height 8
type input "[PERSON_NAME]"
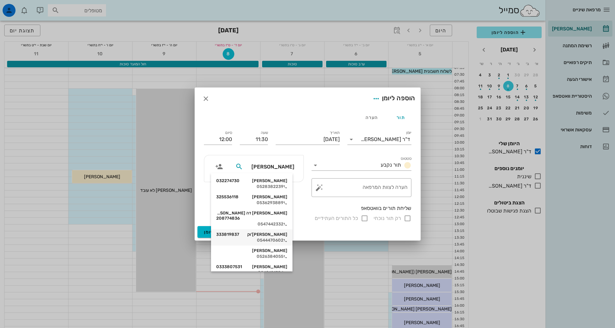
click at [275, 232] on div "[PERSON_NAME]'וק 333819837" at bounding box center [251, 234] width 71 height 5
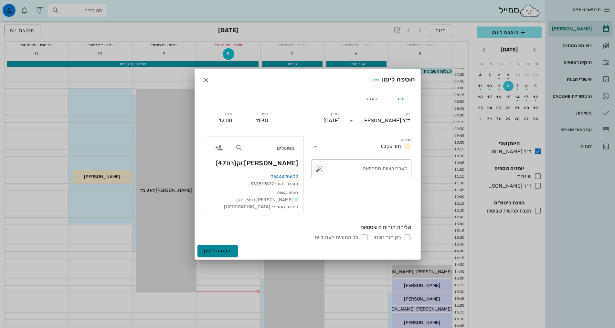
click at [228, 253] on span "הוספה ליומן" at bounding box center [217, 250] width 27 height 5
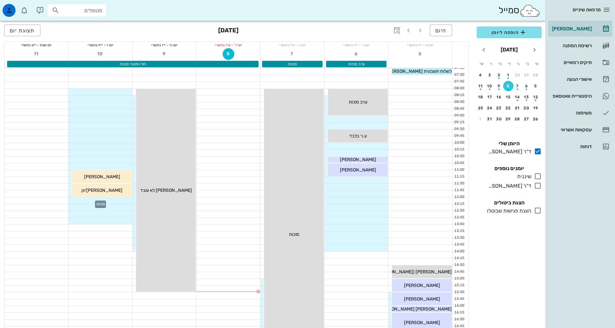
click at [123, 199] on div at bounding box center [101, 200] width 64 height 6
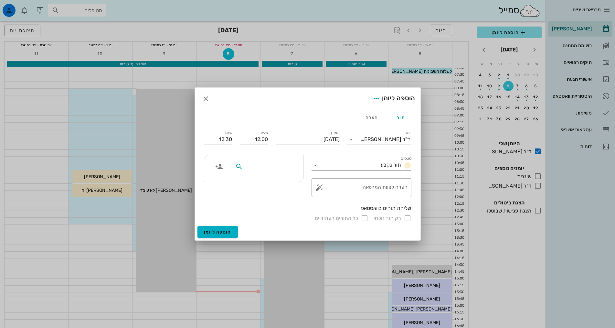
click at [284, 169] on input "text" at bounding box center [269, 166] width 50 height 8
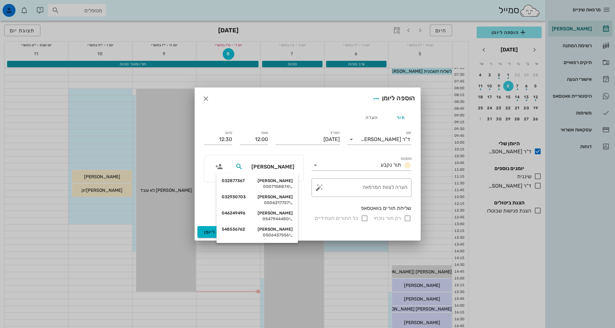
type input "[PERSON_NAME]"
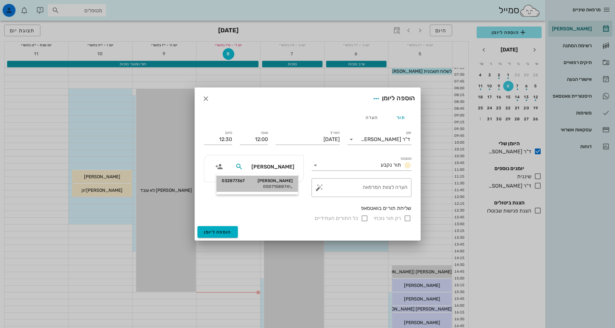
click at [282, 178] on div "[PERSON_NAME] 032877367" at bounding box center [257, 180] width 71 height 5
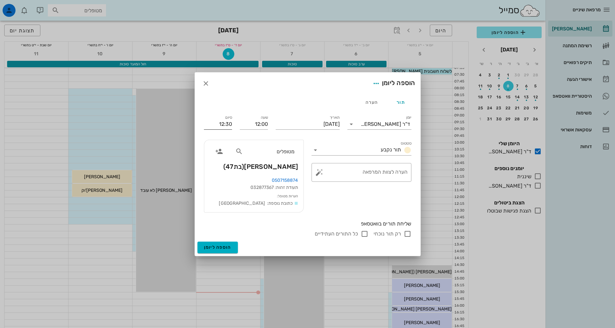
click at [226, 125] on input "12:30" at bounding box center [218, 124] width 28 height 10
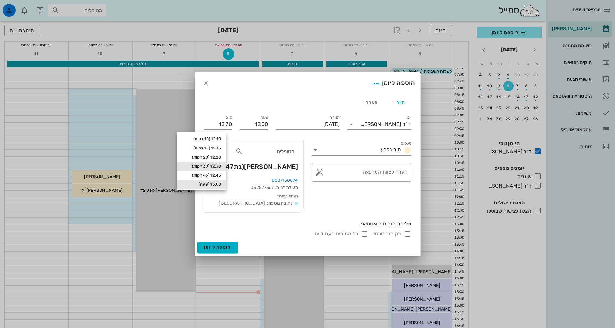
click at [221, 182] on div "13:00 (שעה)" at bounding box center [201, 184] width 39 height 5
type input "13:00"
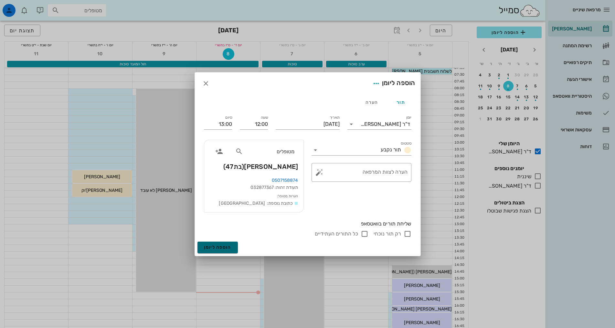
click at [227, 247] on span "הוספה ליומן" at bounding box center [217, 246] width 27 height 5
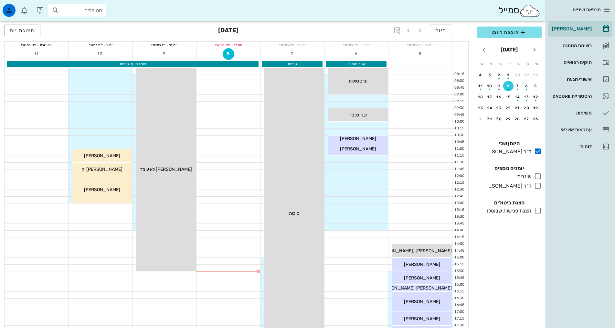
scroll to position [32, 0]
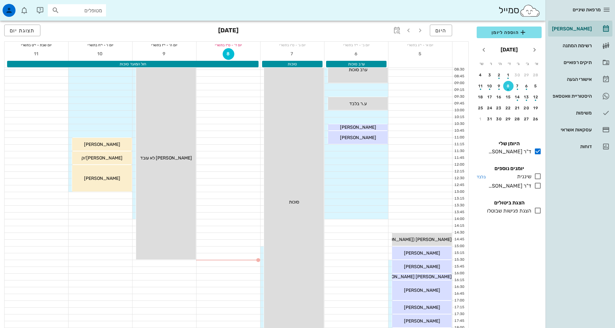
click at [537, 175] on icon at bounding box center [538, 176] width 8 height 8
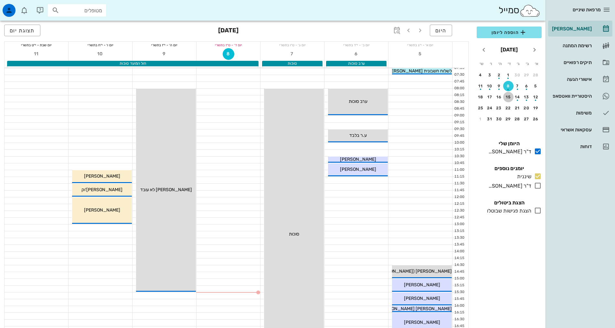
click at [511, 99] on div "15" at bounding box center [508, 97] width 10 height 5
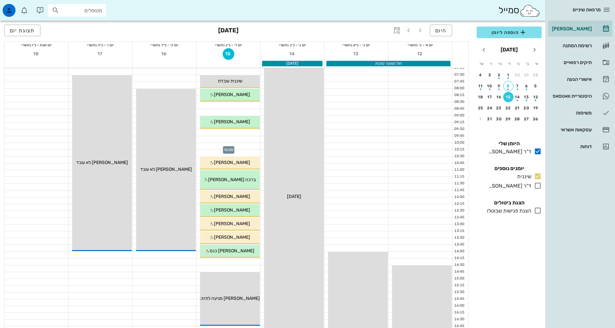
click at [252, 145] on div at bounding box center [229, 146] width 64 height 6
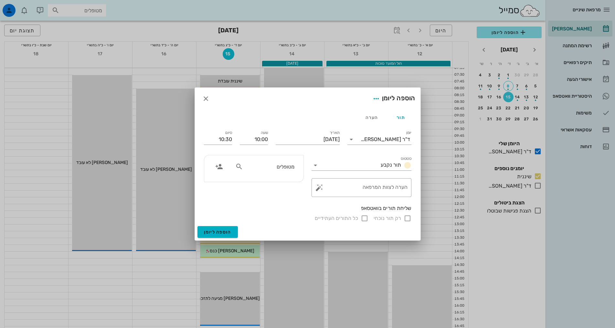
click at [279, 162] on div "מטופלים" at bounding box center [264, 166] width 67 height 12
type input "[PERSON_NAME]"
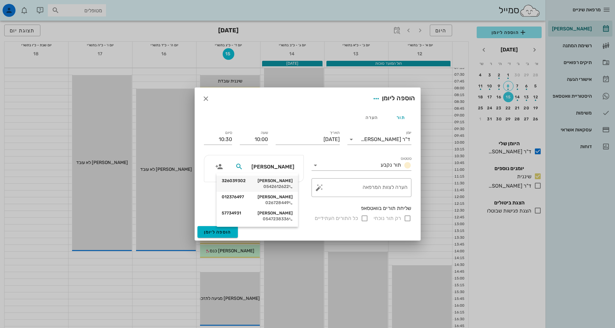
click at [287, 181] on div "[PERSON_NAME] 326039302" at bounding box center [257, 180] width 71 height 5
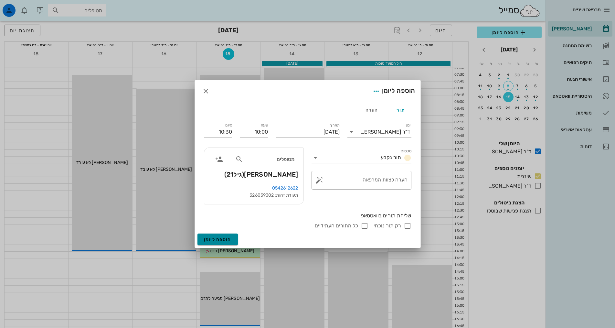
click at [223, 240] on span "הוספה ליומן" at bounding box center [217, 239] width 27 height 5
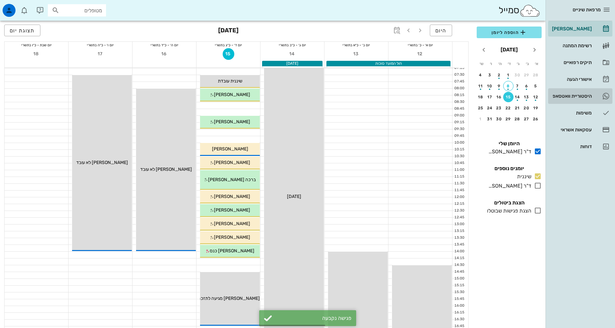
click at [584, 95] on div "היסטוריית וואטסאפ" at bounding box center [571, 95] width 41 height 5
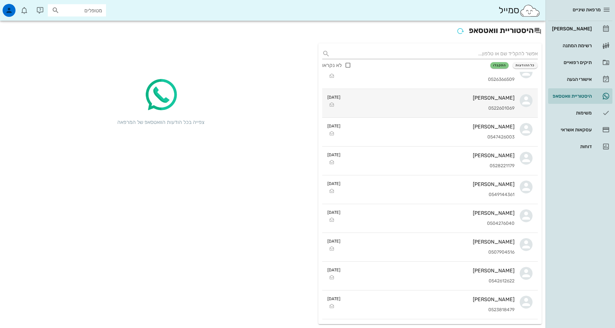
scroll to position [162, 0]
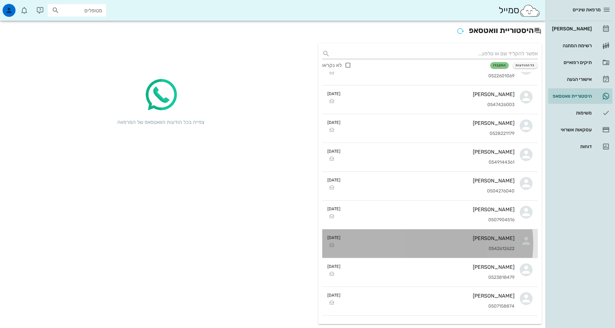
click at [416, 247] on div "0542612622" at bounding box center [430, 248] width 169 height 5
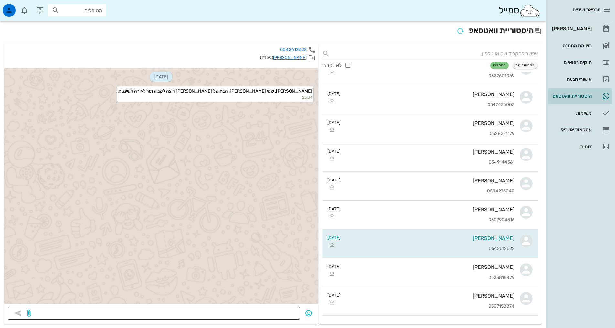
drag, startPoint x: 271, startPoint y: 312, endPoint x: 273, endPoint y: 306, distance: 6.2
click at [273, 308] on textarea at bounding box center [164, 313] width 264 height 10
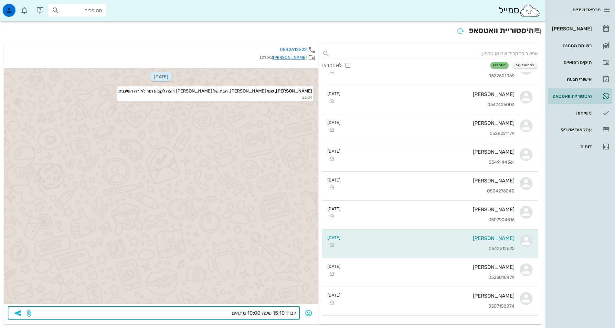
type textarea "יום ד 15.10 שעה 10:00 מתאים?"
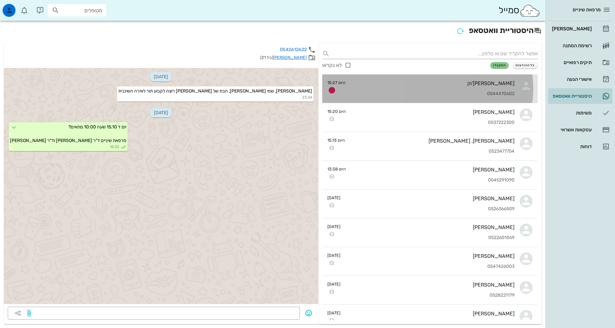
click at [423, 95] on div "0544470602" at bounding box center [433, 93] width 164 height 5
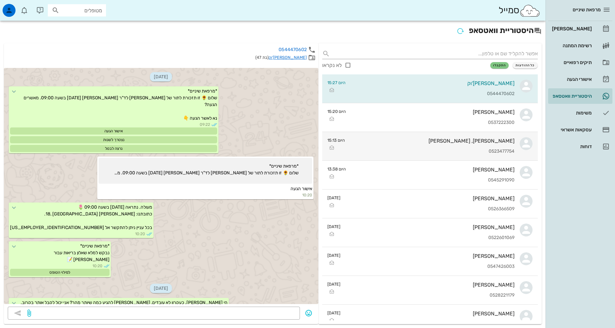
scroll to position [142, 0]
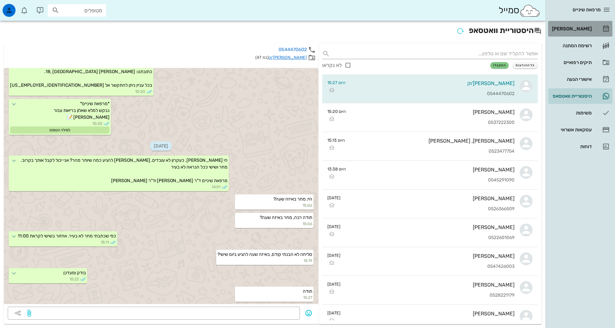
click at [572, 26] on div "[PERSON_NAME]" at bounding box center [571, 29] width 41 height 10
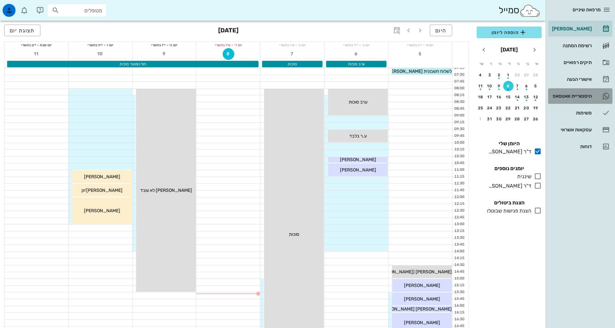
click at [565, 97] on div "היסטוריית וואטסאפ" at bounding box center [571, 95] width 41 height 5
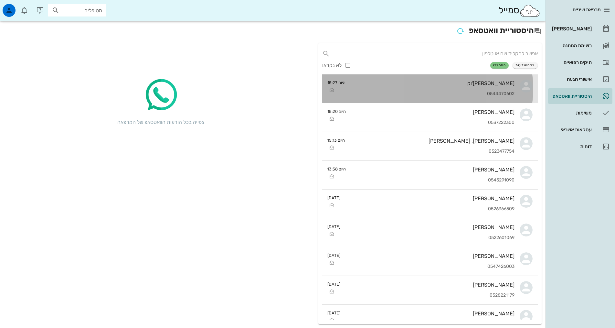
drag, startPoint x: 472, startPoint y: 92, endPoint x: 279, endPoint y: 242, distance: 244.9
click at [472, 91] on div "0544470602" at bounding box center [433, 93] width 164 height 5
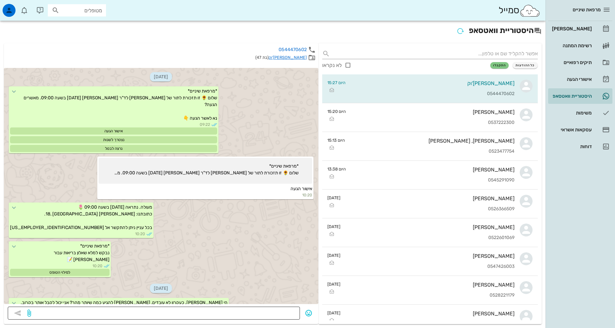
scroll to position [142, 0]
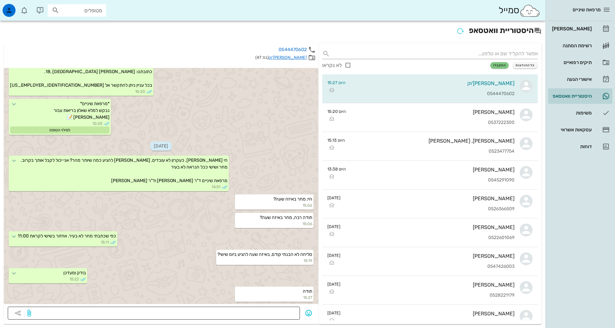
click at [286, 314] on textarea at bounding box center [164, 313] width 264 height 10
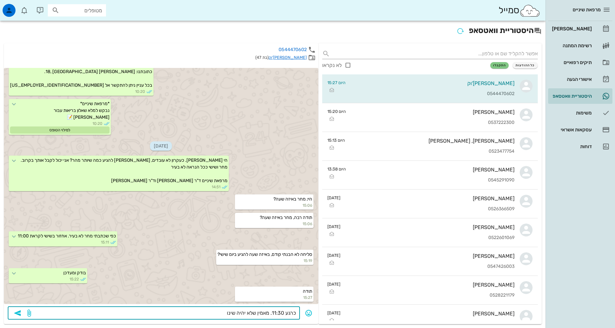
type textarea "כרגע 11:30. מאמין שלא יהיה שינוי"
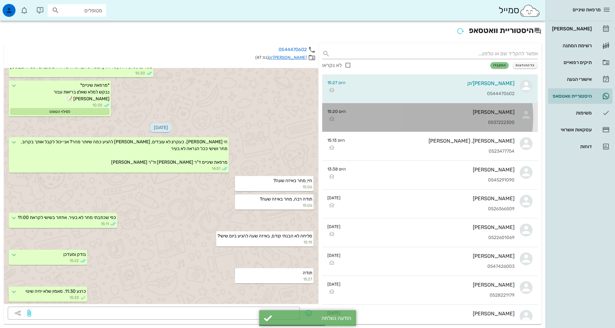
click at [454, 114] on div "[PERSON_NAME]" at bounding box center [433, 112] width 164 height 6
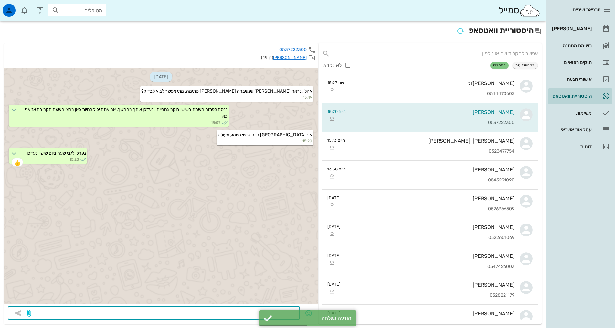
click at [249, 312] on textarea at bounding box center [164, 313] width 264 height 10
type textarea "כרגע 11:00 מאמין שלא יהיה שינוי"
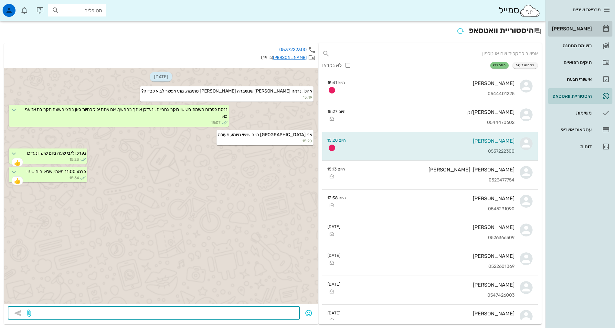
click at [571, 29] on div "[PERSON_NAME]" at bounding box center [571, 28] width 41 height 5
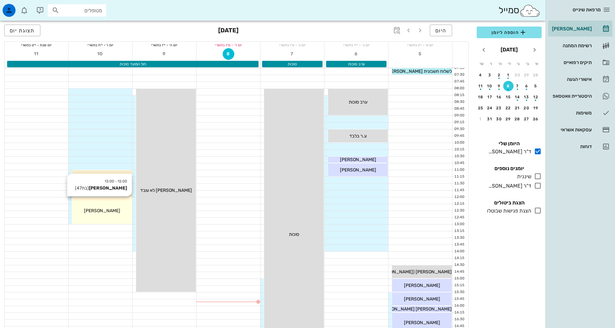
click at [111, 204] on div "12:00 - 13:00 [PERSON_NAME] (בת 47 ) [PERSON_NAME]" at bounding box center [102, 210] width 60 height 27
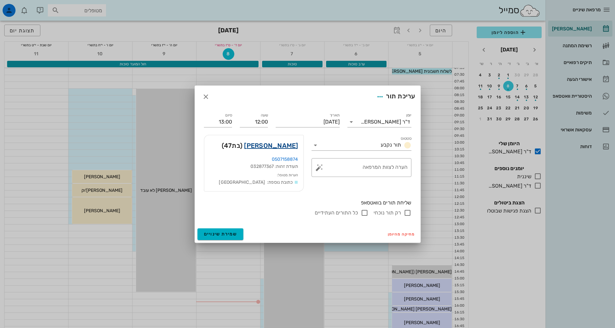
click at [280, 144] on link "[PERSON_NAME]" at bounding box center [271, 145] width 54 height 10
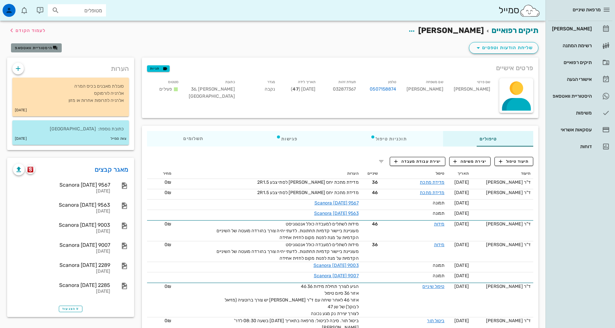
click at [35, 49] on span "היסטוריית וואטסאפ" at bounding box center [34, 48] width 38 height 5
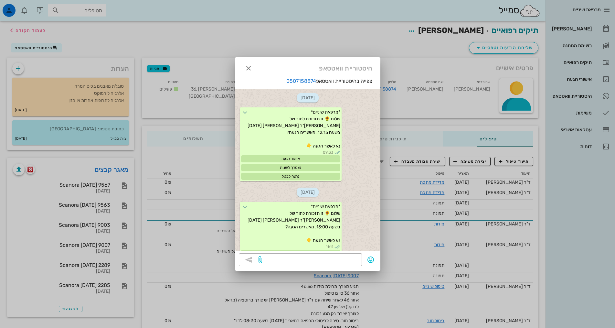
scroll to position [1157, 0]
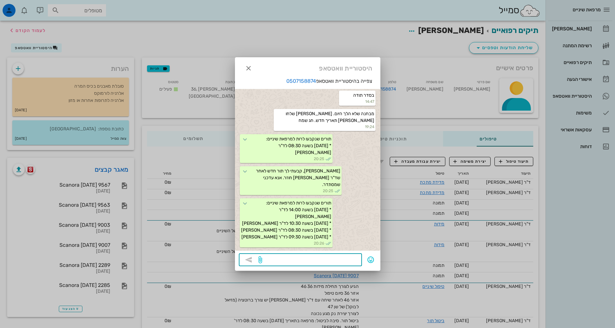
click at [354, 259] on textarea at bounding box center [310, 260] width 95 height 10
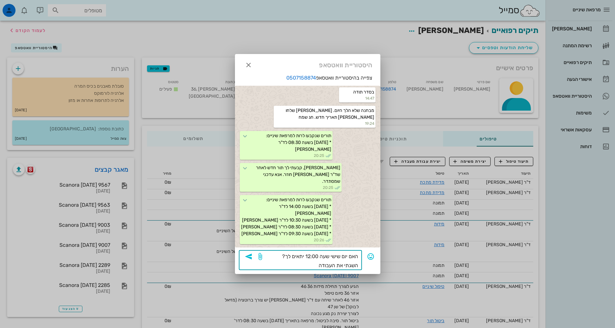
drag, startPoint x: 359, startPoint y: 257, endPoint x: 302, endPoint y: 255, distance: 57.3
click at [300, 254] on div "​ האם יום שישי שעה 12:00 יתאים לך? השגתי את העבודה" at bounding box center [300, 260] width 123 height 20
click at [317, 266] on textarea "האם יום שישי שעה 12:00 יתאים לך? השגתי את העבודה" at bounding box center [310, 261] width 95 height 18
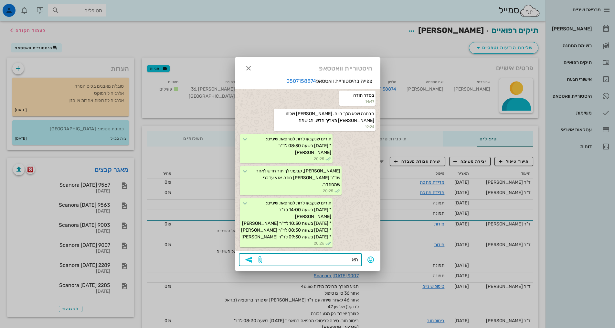
type textarea "ה"
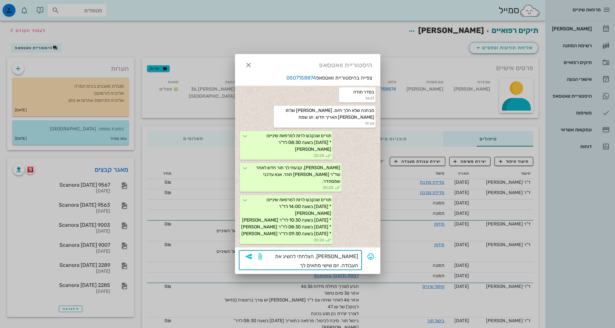
type textarea "[PERSON_NAME], הצלחתי להשיג את העבודה. יום שישי מתאים לך?"
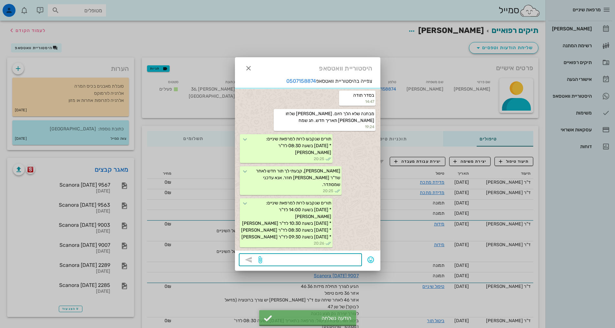
scroll to position [1213, 0]
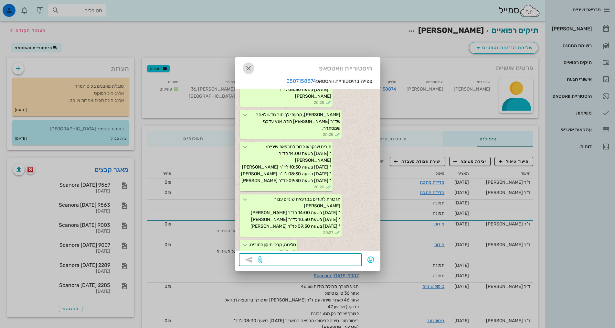
click at [252, 70] on icon "button" at bounding box center [249, 68] width 8 height 8
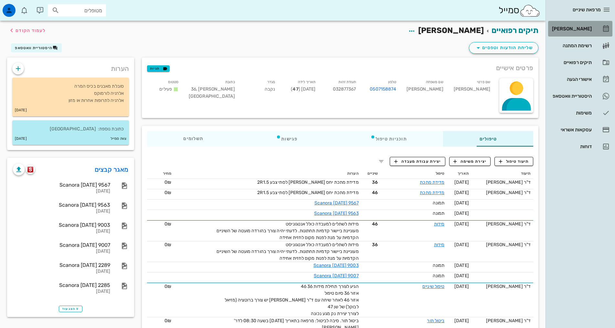
click at [573, 30] on div "[PERSON_NAME]" at bounding box center [571, 28] width 41 height 5
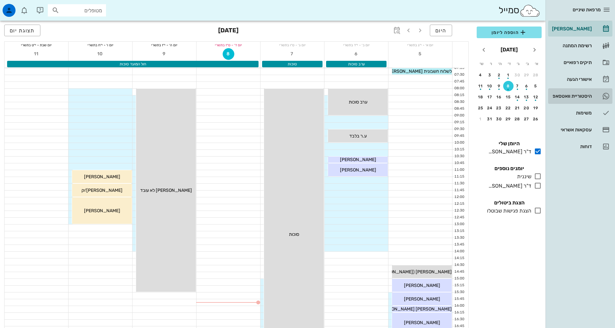
click at [579, 92] on div "היסטוריית וואטסאפ" at bounding box center [571, 96] width 41 height 10
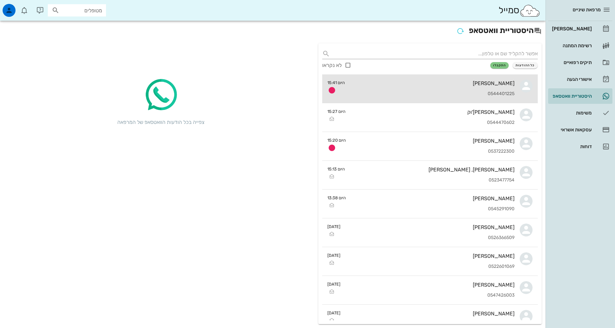
click at [463, 93] on div "0544401225" at bounding box center [432, 93] width 165 height 5
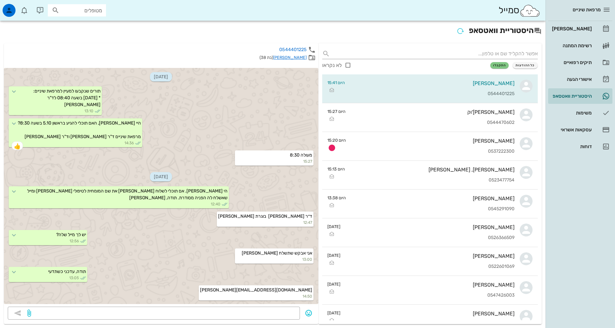
scroll to position [105, 0]
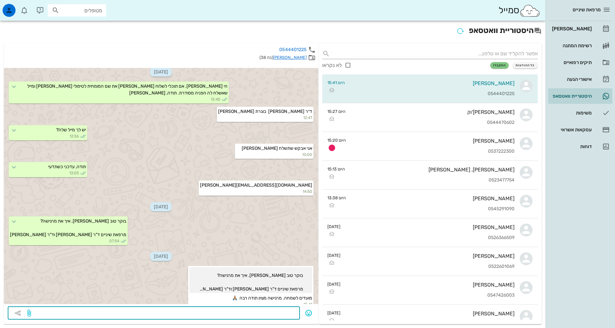
drag, startPoint x: 291, startPoint y: 315, endPoint x: 295, endPoint y: 309, distance: 7.5
click at [291, 315] on textarea at bounding box center [164, 313] width 264 height 10
type textarea "שלחתי הפניה"
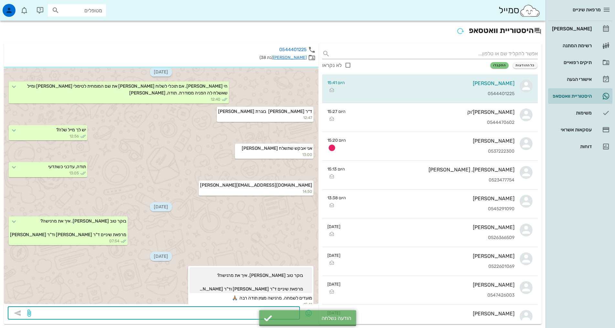
scroll to position [123, 0]
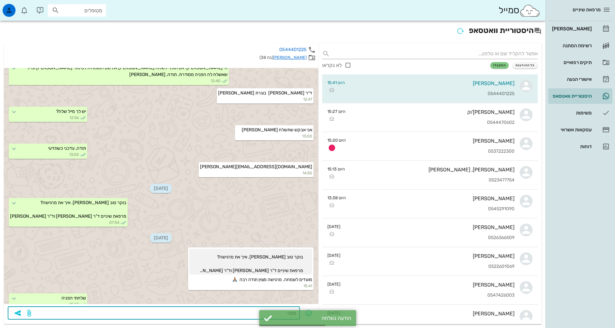
type textarea "מצוין"
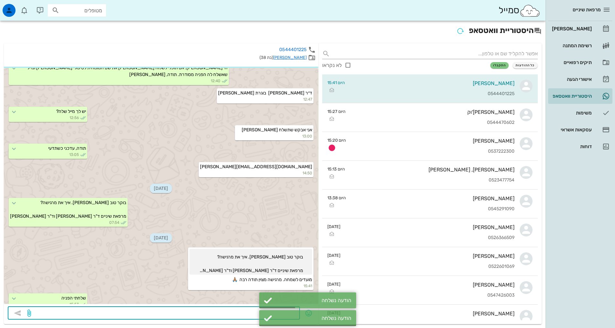
scroll to position [142, 0]
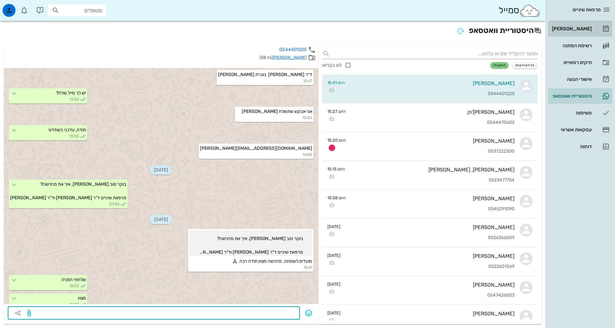
click at [569, 25] on div "[PERSON_NAME]" at bounding box center [571, 29] width 41 height 10
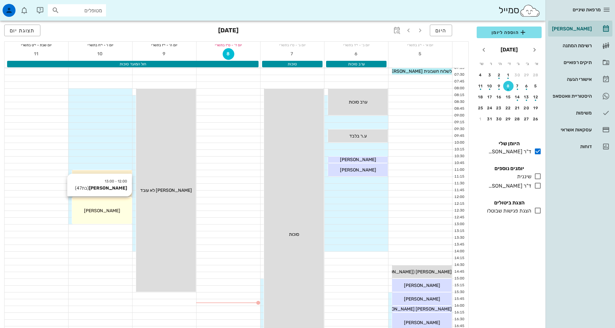
click at [114, 204] on div "12:00 - 13:00 [PERSON_NAME] (בת 47 ) [PERSON_NAME]" at bounding box center [102, 210] width 60 height 27
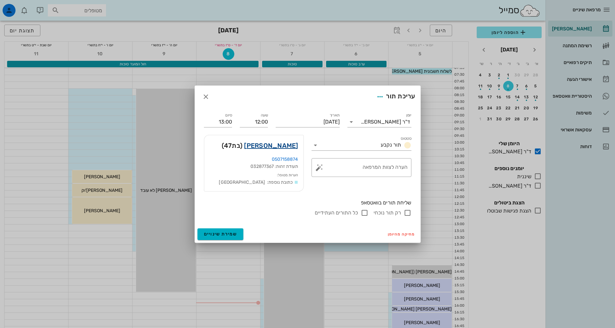
click at [280, 145] on link "[PERSON_NAME]" at bounding box center [271, 145] width 54 height 10
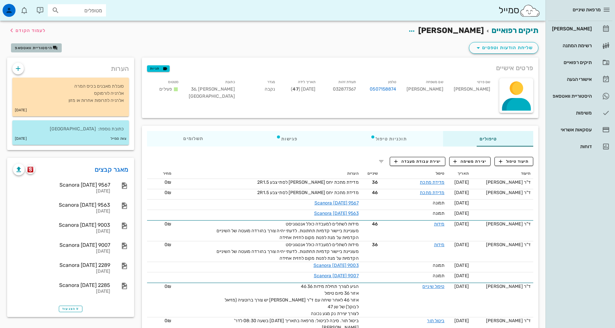
click at [41, 50] on span "היסטוריית וואטסאפ" at bounding box center [34, 48] width 38 height 5
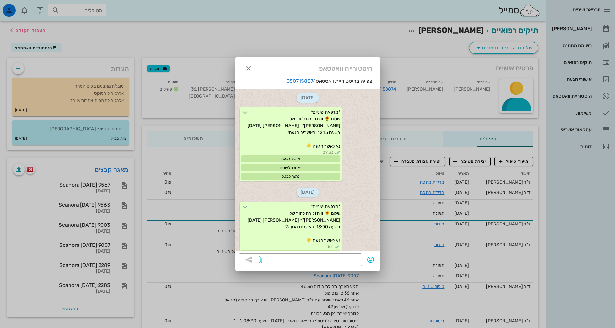
scroll to position [1213, 0]
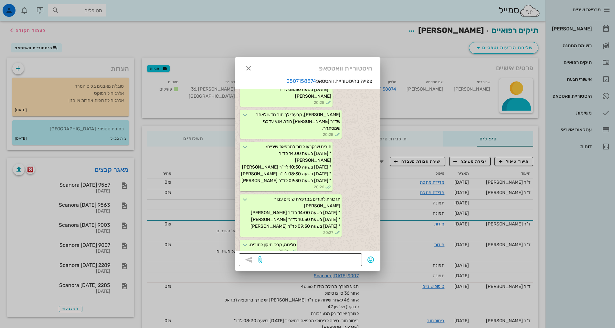
click at [345, 260] on textarea at bounding box center [310, 260] width 95 height 10
type textarea "12:00"
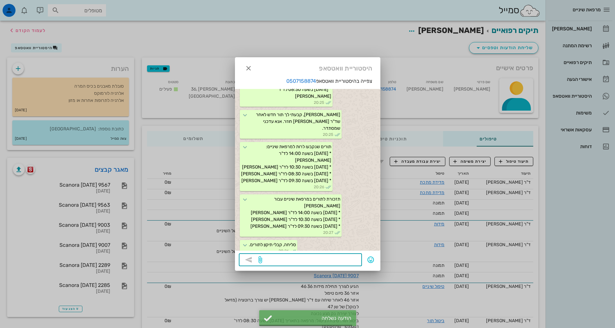
scroll to position [1245, 0]
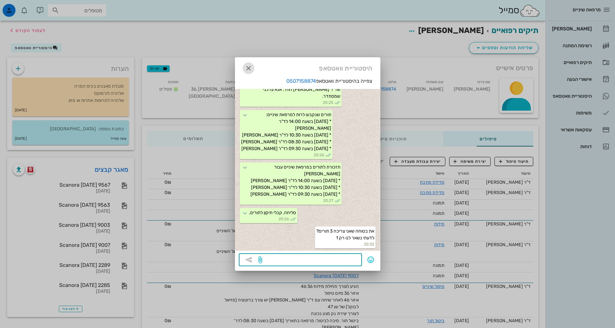
click at [249, 71] on icon "button" at bounding box center [249, 68] width 8 height 8
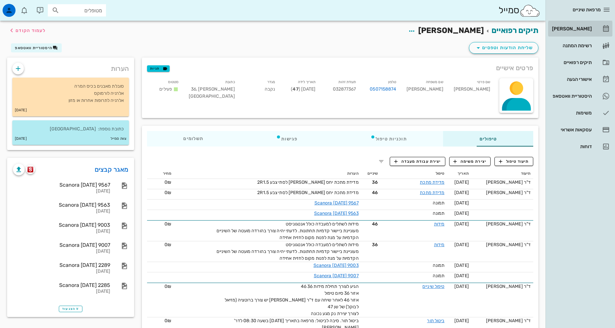
click at [576, 28] on div "[PERSON_NAME]" at bounding box center [571, 28] width 41 height 5
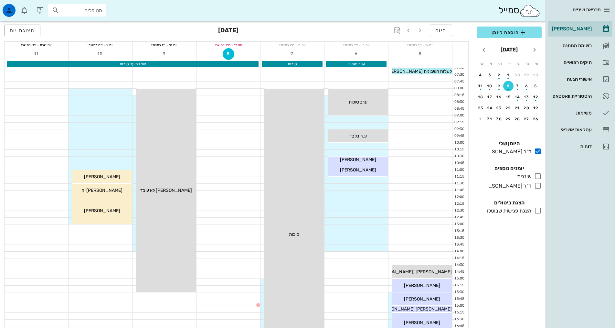
click at [102, 11] on div "מטופלים" at bounding box center [77, 10] width 58 height 12
type input "[PERSON_NAME] א"
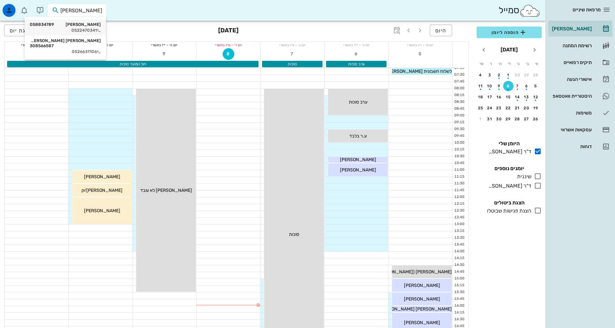
click at [90, 27] on div "[PERSON_NAME] 058834789 0522470341" at bounding box center [65, 27] width 71 height 16
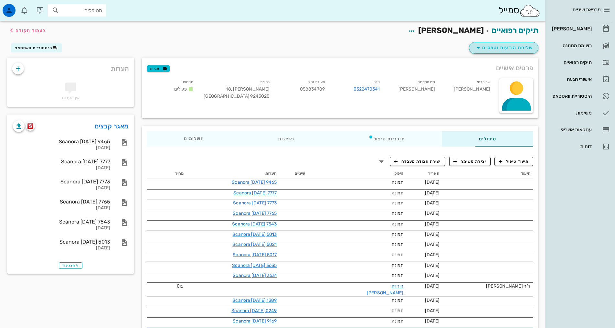
click at [513, 47] on span "שליחת הודעות וטפסים" at bounding box center [504, 48] width 59 height 8
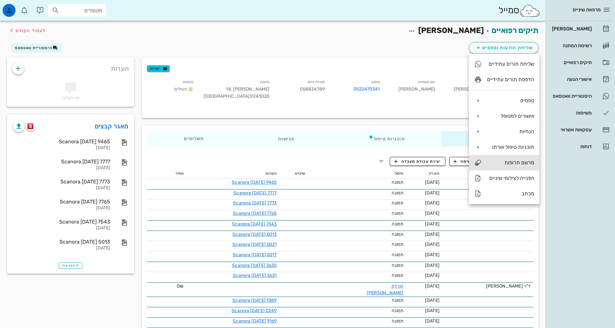
click at [515, 162] on div "מרשם תרופות" at bounding box center [510, 162] width 47 height 6
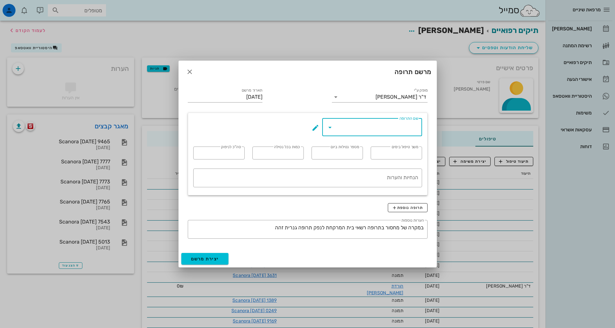
click at [397, 126] on input "שם התרופה" at bounding box center [376, 127] width 83 height 10
click at [393, 146] on div "Tab. Betaren 100mg SR" at bounding box center [372, 147] width 90 height 6
type input "Tab. Betaren 100mg SR"
type input "20"
type input "1"
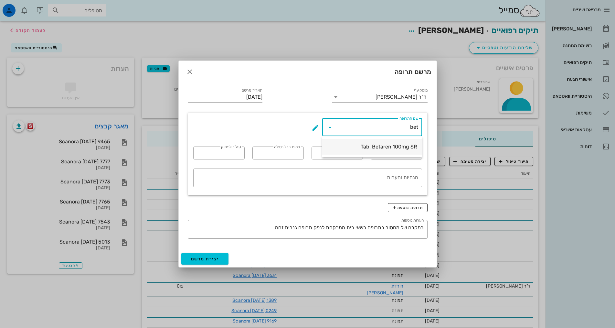
type input "1"
type input "20"
type textarea "1X100mg / day"
type input "Tab. Betaren 100mg SR"
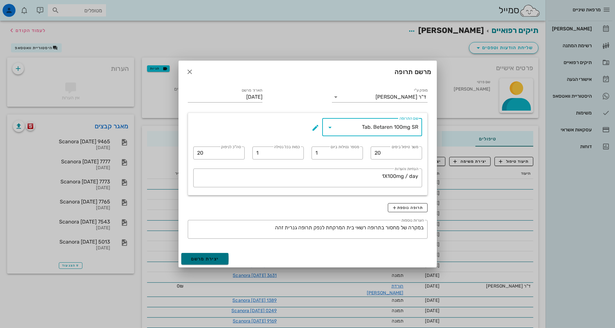
click at [211, 257] on span "יצירת מרשם" at bounding box center [205, 258] width 28 height 5
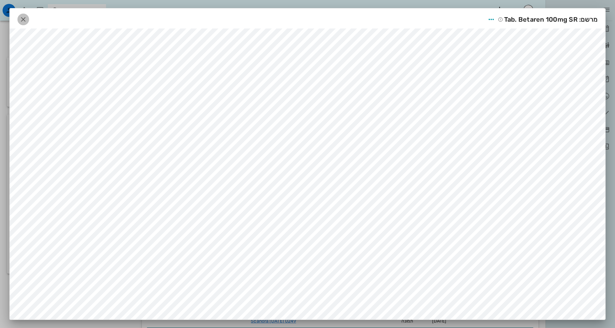
click at [27, 20] on icon "button" at bounding box center [23, 20] width 8 height 8
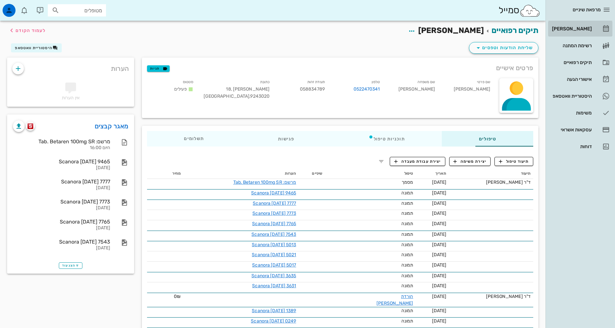
click at [583, 25] on div "[PERSON_NAME]" at bounding box center [571, 29] width 41 height 10
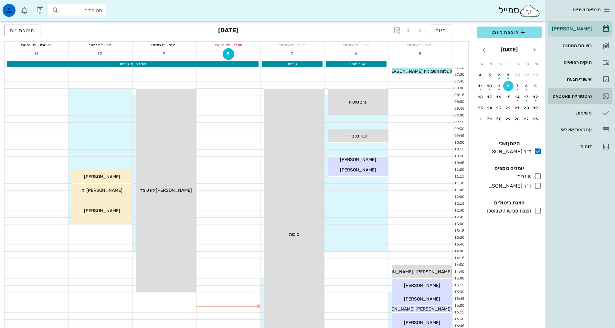
click at [566, 98] on div "היסטוריית וואטסאפ" at bounding box center [571, 95] width 41 height 5
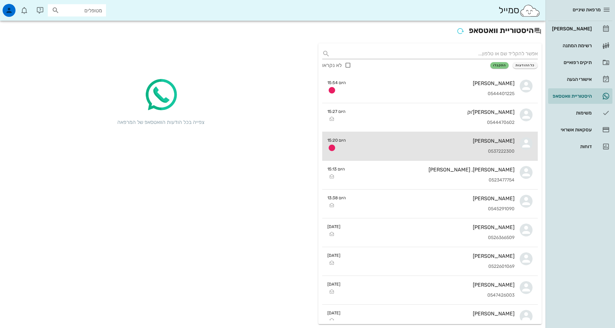
click at [433, 146] on div "[PERSON_NAME] 0537222300" at bounding box center [433, 146] width 164 height 28
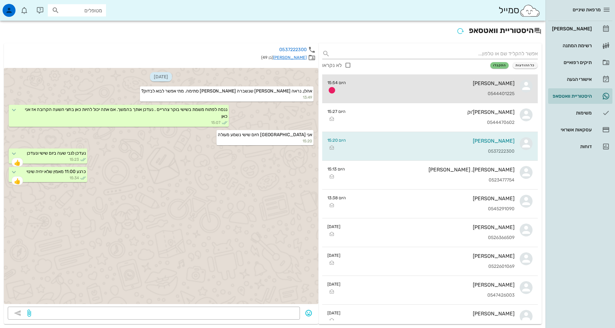
click at [456, 90] on div "[PERSON_NAME] 0544401225" at bounding box center [433, 88] width 164 height 28
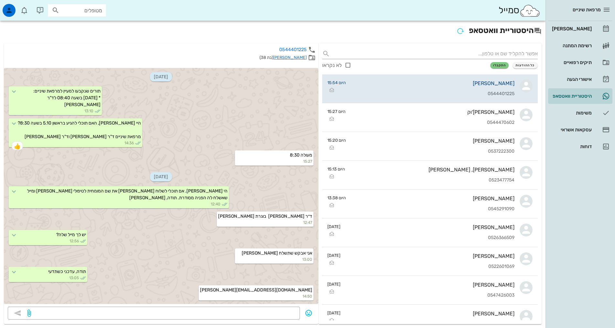
scroll to position [188, 0]
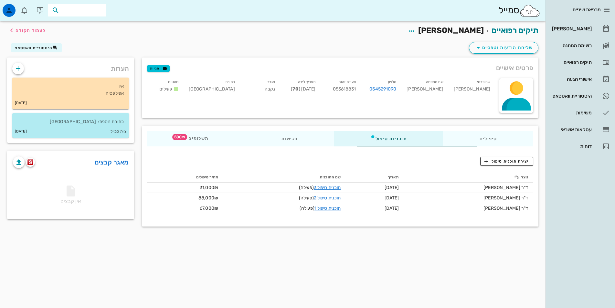
click at [88, 8] on input "text" at bounding box center [81, 10] width 41 height 8
type input "רונן ד"
click at [94, 25] on div "רונן דייטש 038591723" at bounding box center [65, 24] width 71 height 5
